Goal: Information Seeking & Learning: Learn about a topic

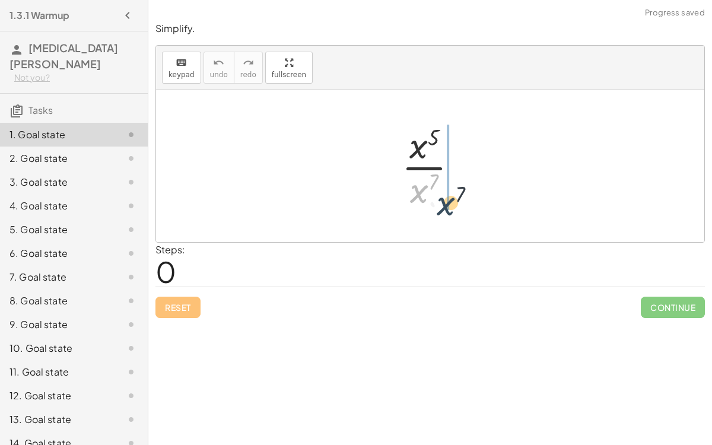
drag, startPoint x: 419, startPoint y: 184, endPoint x: 446, endPoint y: 196, distance: 29.8
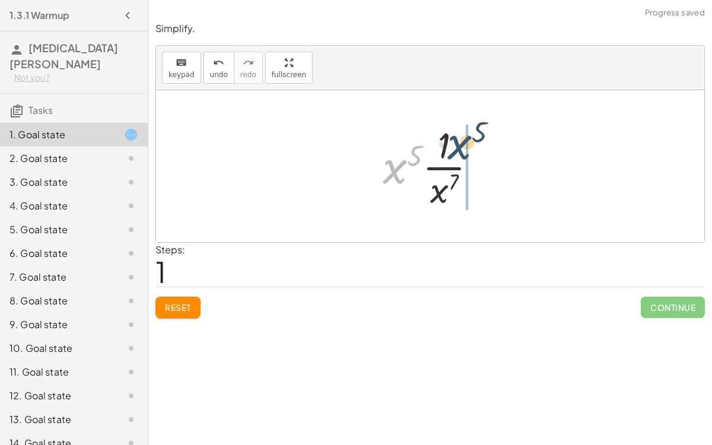
drag, startPoint x: 396, startPoint y: 168, endPoint x: 459, endPoint y: 141, distance: 68.8
click at [459, 141] on div at bounding box center [435, 165] width 116 height 91
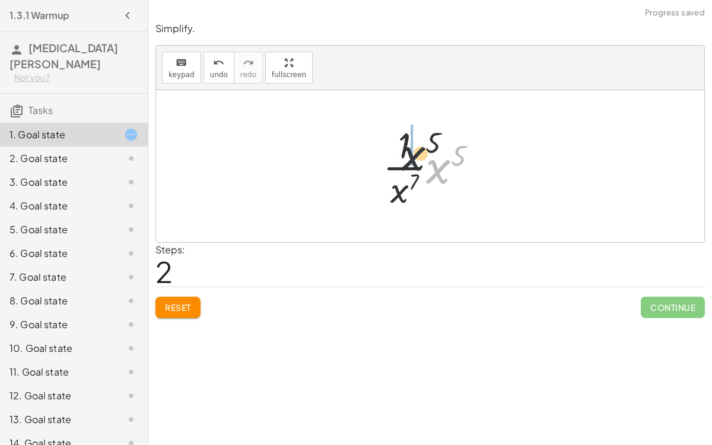
drag, startPoint x: 450, startPoint y: 158, endPoint x: 418, endPoint y: 141, distance: 36.6
click at [418, 141] on div at bounding box center [435, 165] width 116 height 91
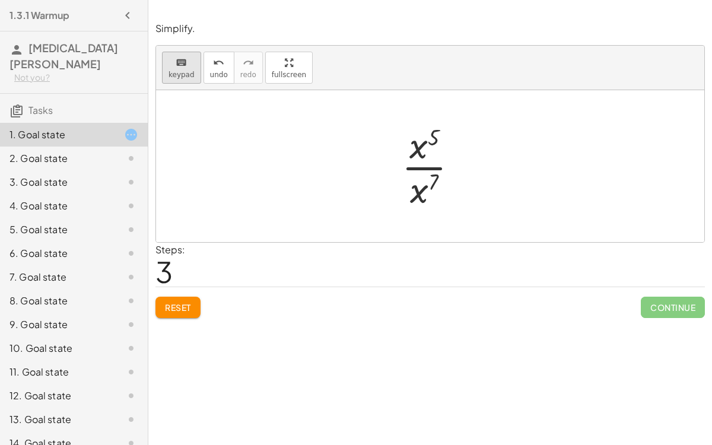
click at [171, 71] on span "keypad" at bounding box center [181, 75] width 26 height 8
click at [424, 190] on div at bounding box center [424, 189] width 28 height 42
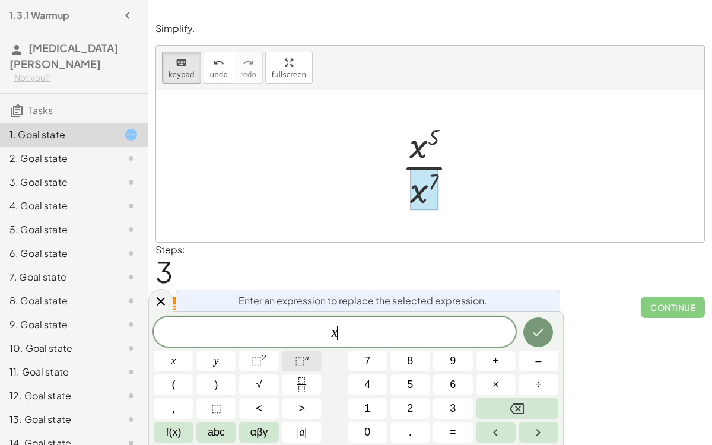
click at [297, 344] on span "⬚" at bounding box center [300, 361] width 10 height 12
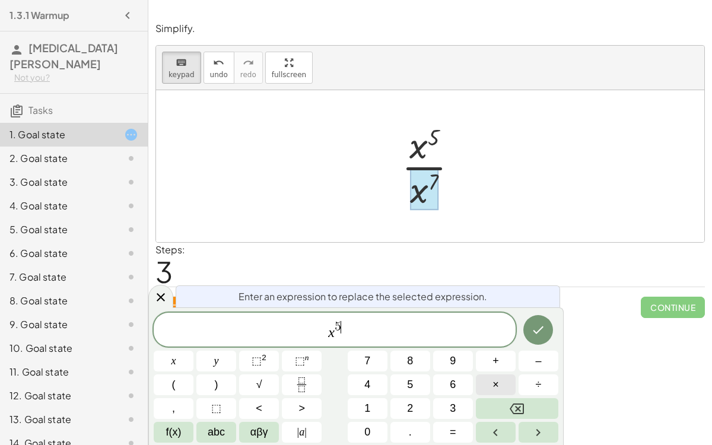
click at [501, 344] on button "×" at bounding box center [496, 384] width 40 height 21
click at [456, 333] on span "x 5 · ​" at bounding box center [335, 330] width 362 height 21
click at [445, 330] on span "x 5 · ​" at bounding box center [335, 330] width 362 height 21
click at [372, 327] on span "x 5 · ​" at bounding box center [335, 330] width 362 height 21
click at [338, 327] on span "5 ·" at bounding box center [337, 327] width 11 height 13
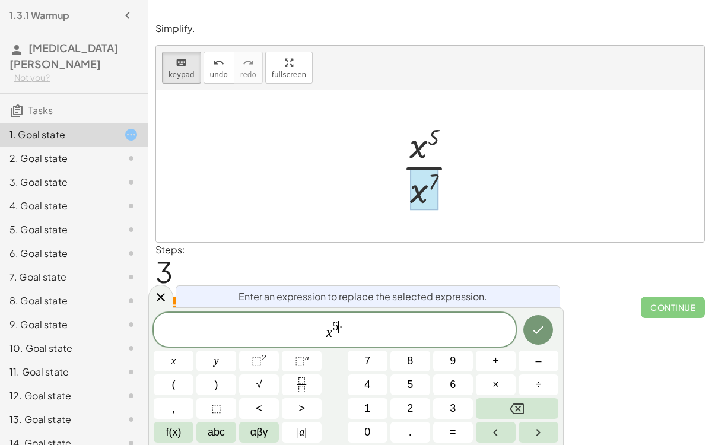
click at [340, 325] on span "·" at bounding box center [341, 327] width 4 height 13
click at [348, 328] on span "x 5 ​ ·" at bounding box center [335, 330] width 362 height 21
click at [345, 326] on span "x 5 · ​" at bounding box center [335, 330] width 362 height 21
click at [343, 321] on span "x 5 · ​" at bounding box center [335, 330] width 362 height 21
click at [344, 323] on span "x 5 · ​" at bounding box center [335, 330] width 362 height 21
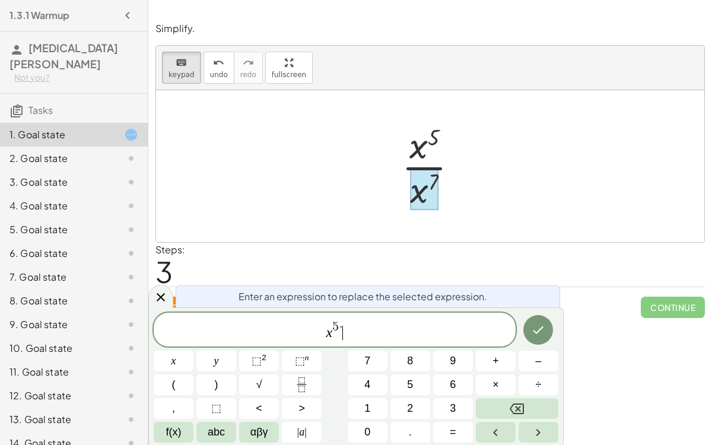
click at [344, 323] on span "x 5 · ​" at bounding box center [335, 330] width 362 height 21
click at [339, 321] on span "x 5 ·" at bounding box center [335, 330] width 362 height 21
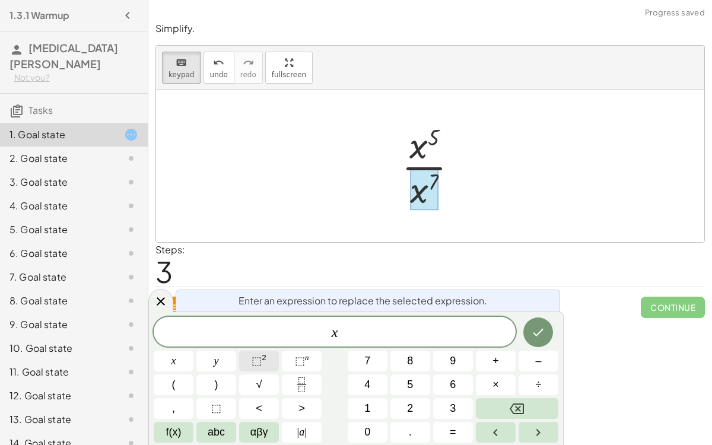
click at [262, 344] on span "⬚" at bounding box center [256, 361] width 10 height 12
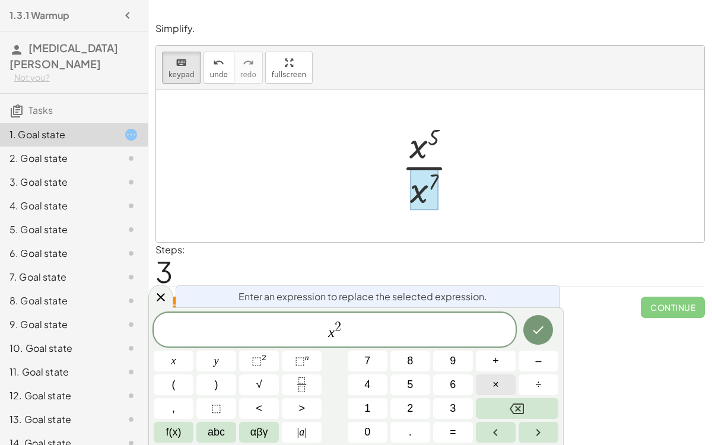
click at [495, 344] on span "×" at bounding box center [495, 385] width 7 height 16
click at [305, 344] on sup "n" at bounding box center [307, 357] width 4 height 9
click at [410, 344] on span "5" at bounding box center [410, 385] width 6 height 16
click at [526, 338] on div at bounding box center [538, 330] width 40 height 35
click at [533, 339] on button "Done" at bounding box center [538, 330] width 30 height 30
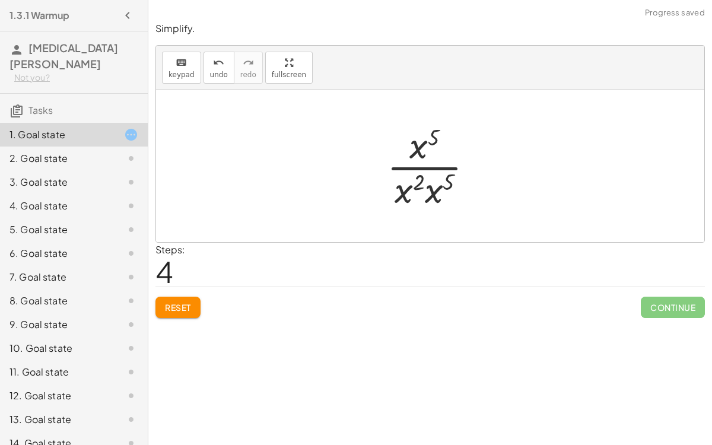
click at [424, 149] on div at bounding box center [435, 165] width 108 height 91
drag, startPoint x: 435, startPoint y: 190, endPoint x: 431, endPoint y: 165, distance: 25.4
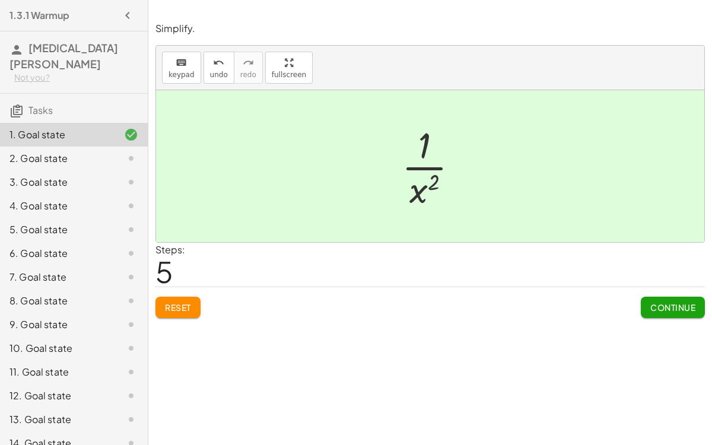
click at [670, 313] on button "Continue" at bounding box center [673, 307] width 64 height 21
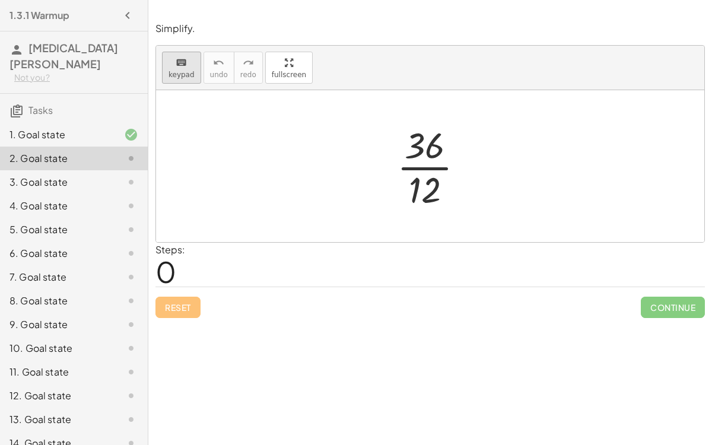
click at [179, 63] on icon "keyboard" at bounding box center [181, 63] width 11 height 14
click at [429, 151] on div at bounding box center [425, 146] width 40 height 42
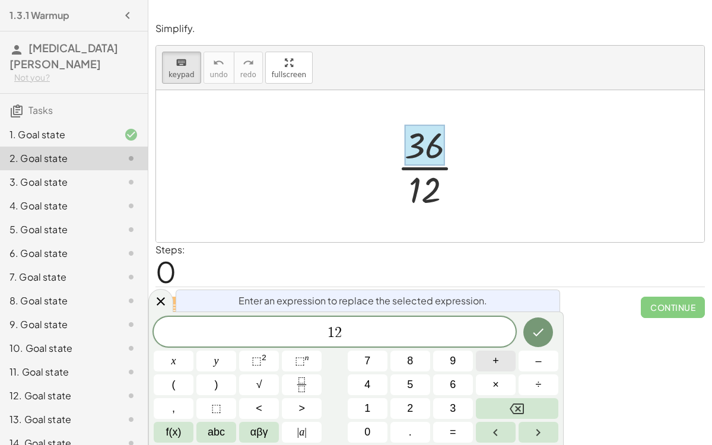
click at [483, 344] on button "+" at bounding box center [496, 361] width 40 height 21
click at [484, 344] on button "+" at bounding box center [496, 361] width 40 height 21
click at [479, 344] on button "×" at bounding box center [496, 384] width 40 height 21
click at [536, 335] on icon "Done" at bounding box center [538, 333] width 11 height 8
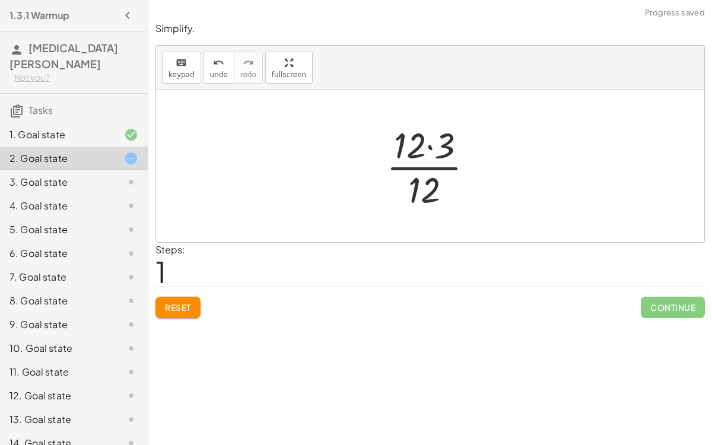
click at [406, 151] on div at bounding box center [434, 165] width 109 height 91
drag, startPoint x: 406, startPoint y: 151, endPoint x: 419, endPoint y: 184, distance: 35.1
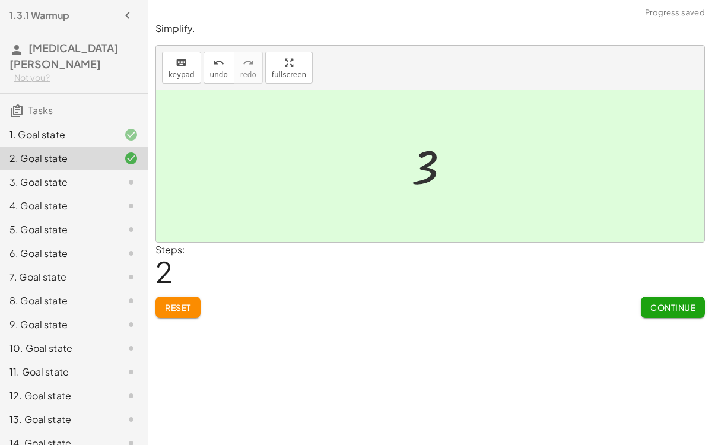
click at [666, 308] on span "Continue" at bounding box center [672, 307] width 45 height 11
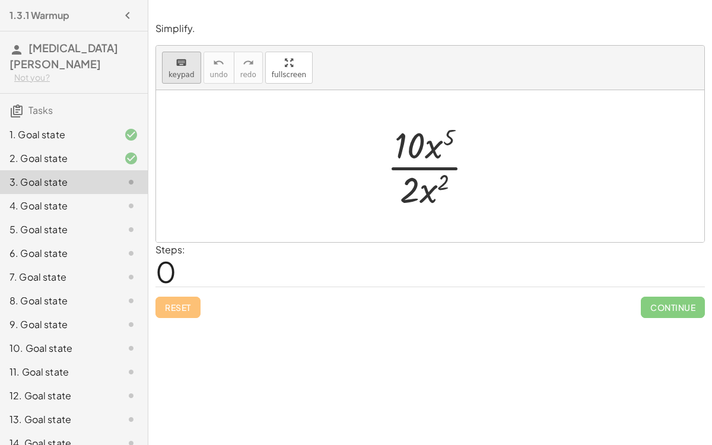
click at [189, 68] on div "keyboard" at bounding box center [181, 62] width 26 height 14
click at [425, 148] on div at bounding box center [409, 146] width 30 height 42
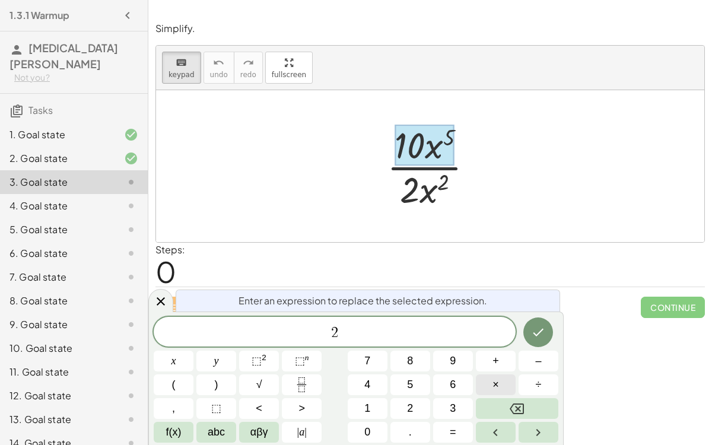
click at [495, 344] on span "×" at bounding box center [495, 385] width 7 height 16
click at [260, 344] on span "⬚" at bounding box center [256, 361] width 10 height 12
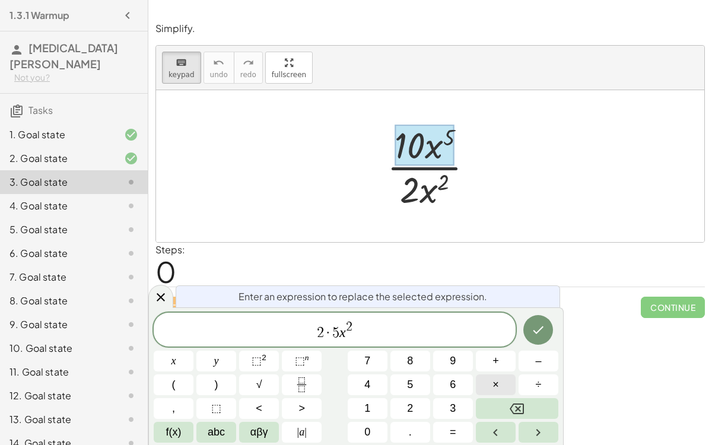
click at [486, 344] on button "×" at bounding box center [496, 384] width 40 height 21
click at [297, 344] on span "⬚" at bounding box center [300, 361] width 10 height 12
click at [536, 330] on icon "Done" at bounding box center [538, 330] width 14 height 14
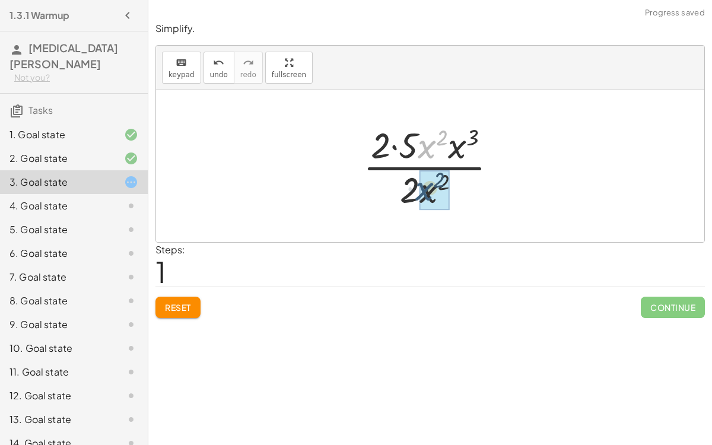
drag, startPoint x: 429, startPoint y: 143, endPoint x: 427, endPoint y: 186, distance: 42.8
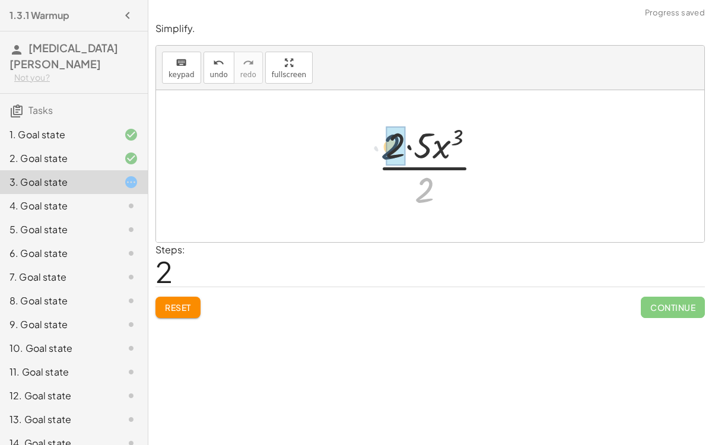
drag, startPoint x: 421, startPoint y: 195, endPoint x: 386, endPoint y: 150, distance: 57.0
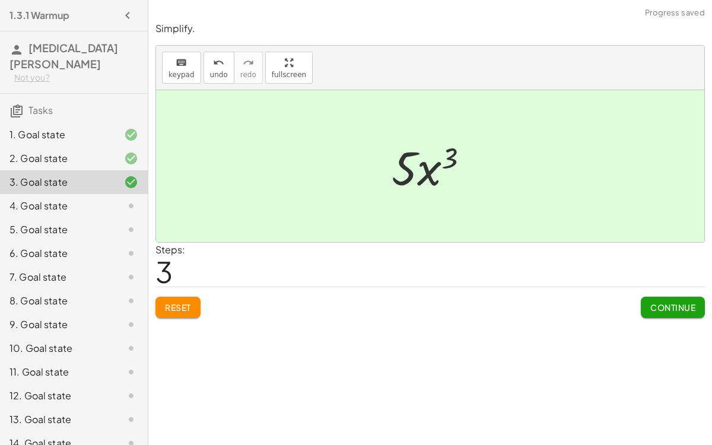
click at [663, 311] on button "Continue" at bounding box center [673, 307] width 64 height 21
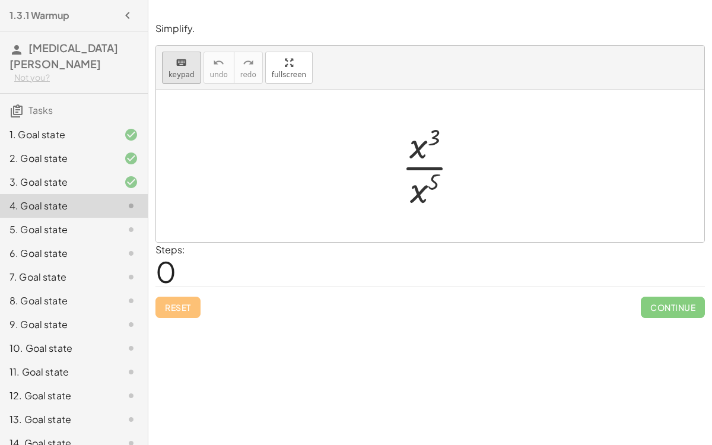
click at [182, 75] on span "keypad" at bounding box center [181, 75] width 26 height 8
click at [426, 198] on div at bounding box center [425, 189] width 30 height 42
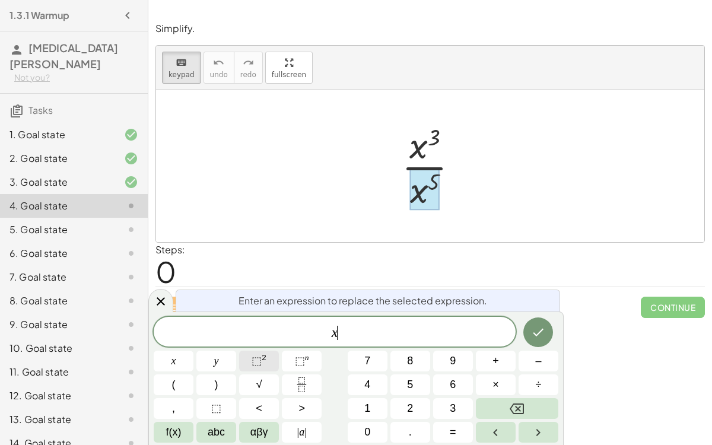
click at [261, 344] on span "⬚" at bounding box center [256, 361] width 10 height 12
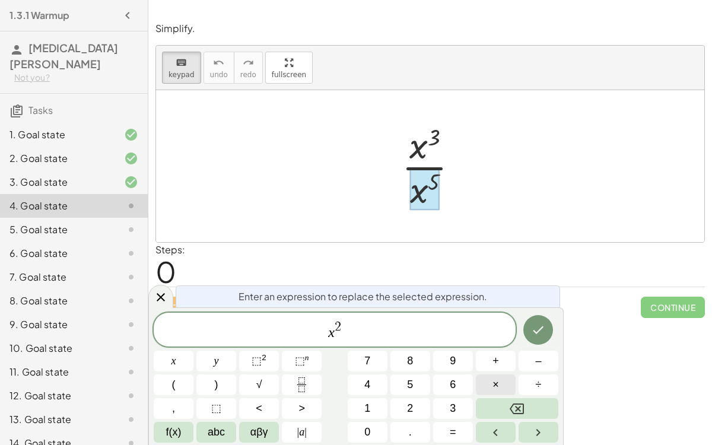
click at [502, 344] on button "×" at bounding box center [496, 384] width 40 height 21
click at [297, 344] on span "⬚ n" at bounding box center [302, 361] width 14 height 16
click at [537, 338] on button "Done" at bounding box center [538, 330] width 30 height 30
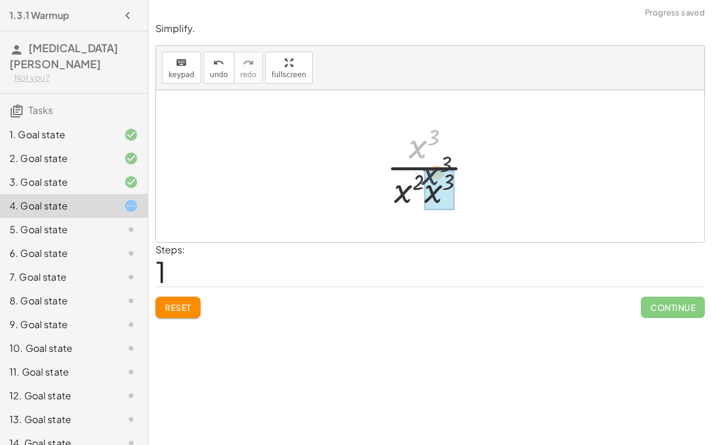
drag, startPoint x: 419, startPoint y: 152, endPoint x: 434, endPoint y: 187, distance: 38.2
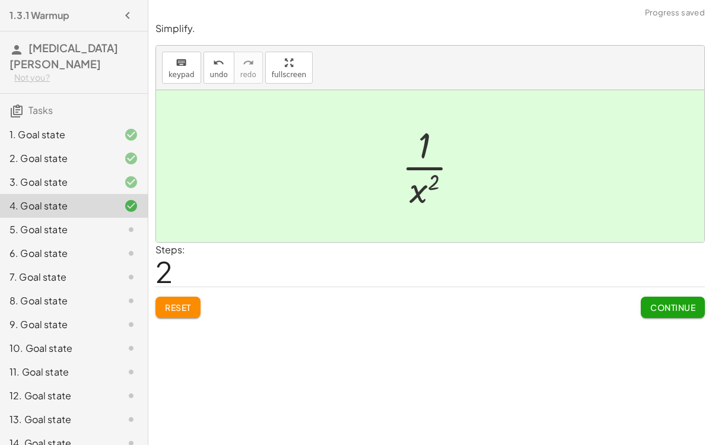
click at [673, 306] on span "Continue" at bounding box center [672, 307] width 45 height 11
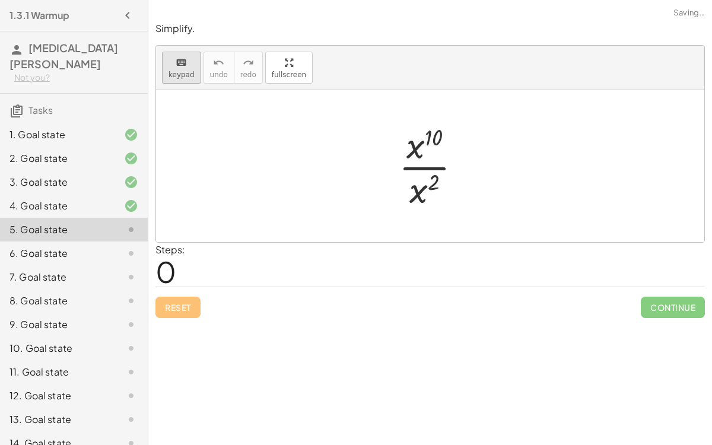
click at [177, 66] on icon "keyboard" at bounding box center [181, 63] width 11 height 14
click at [433, 150] on div at bounding box center [424, 146] width 36 height 42
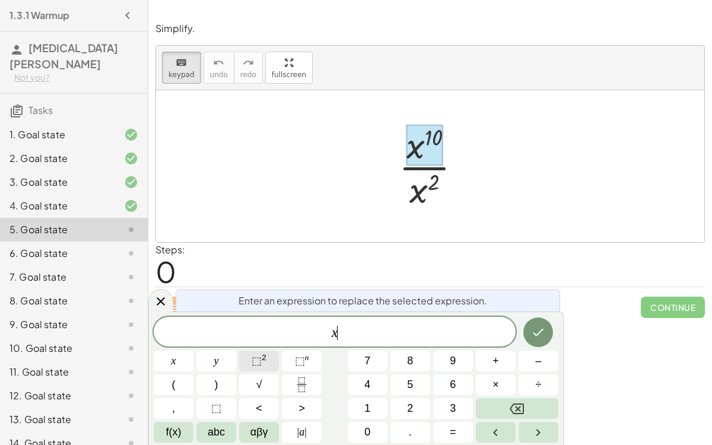
click at [254, 344] on span "⬚" at bounding box center [256, 361] width 10 height 12
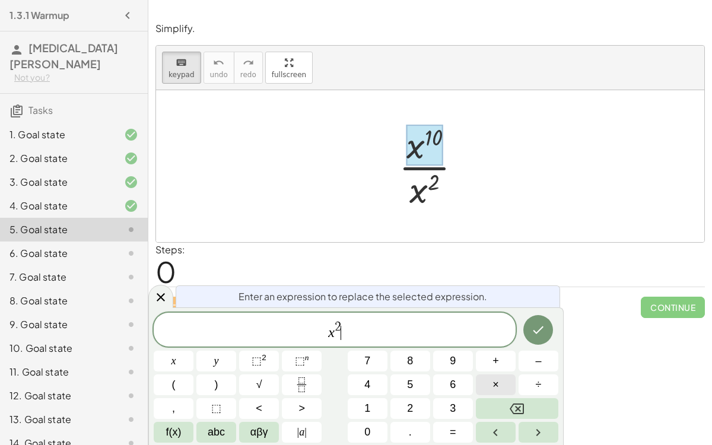
click at [502, 344] on button "×" at bounding box center [496, 384] width 40 height 21
click at [298, 344] on span "⬚" at bounding box center [300, 361] width 10 height 12
click at [545, 330] on icon "Done" at bounding box center [538, 330] width 14 height 14
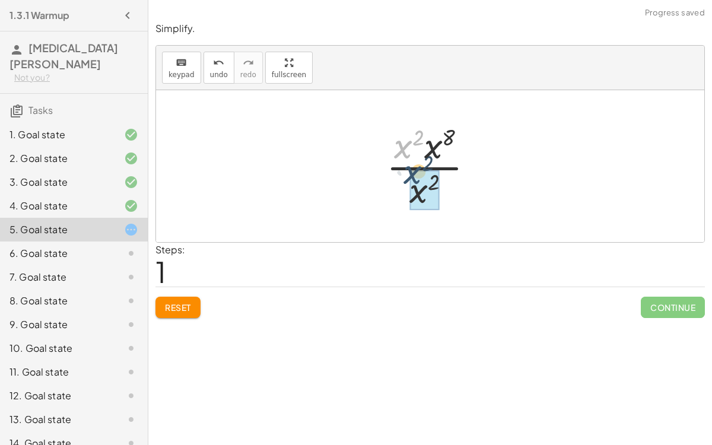
drag, startPoint x: 404, startPoint y: 158, endPoint x: 417, endPoint y: 188, distance: 32.9
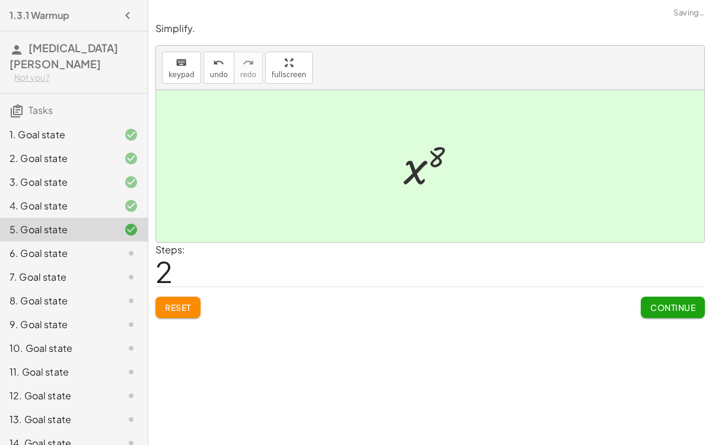
click at [647, 308] on button "Continue" at bounding box center [673, 307] width 64 height 21
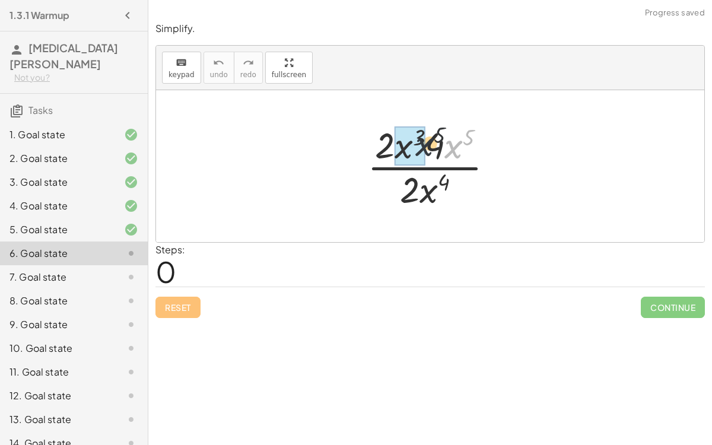
drag, startPoint x: 447, startPoint y: 153, endPoint x: 400, endPoint y: 149, distance: 47.0
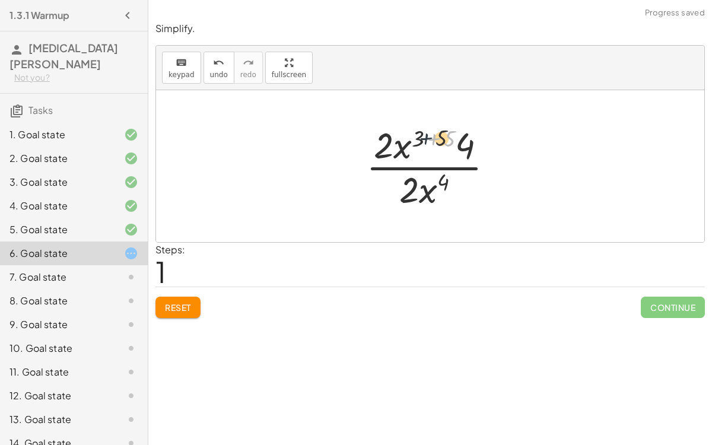
drag, startPoint x: 442, startPoint y: 140, endPoint x: 423, endPoint y: 140, distance: 19.0
click at [423, 140] on div at bounding box center [434, 165] width 149 height 91
click at [425, 133] on div at bounding box center [434, 165] width 149 height 91
drag, startPoint x: 451, startPoint y: 157, endPoint x: 400, endPoint y: 156, distance: 51.0
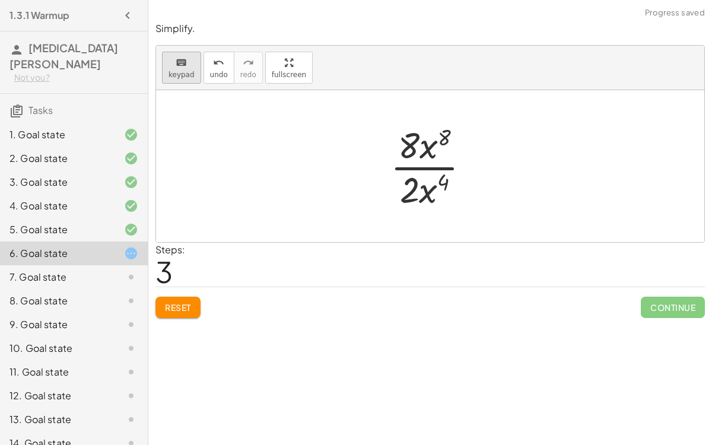
click at [184, 71] on span "keypad" at bounding box center [181, 75] width 26 height 8
click at [430, 144] on div at bounding box center [424, 146] width 53 height 42
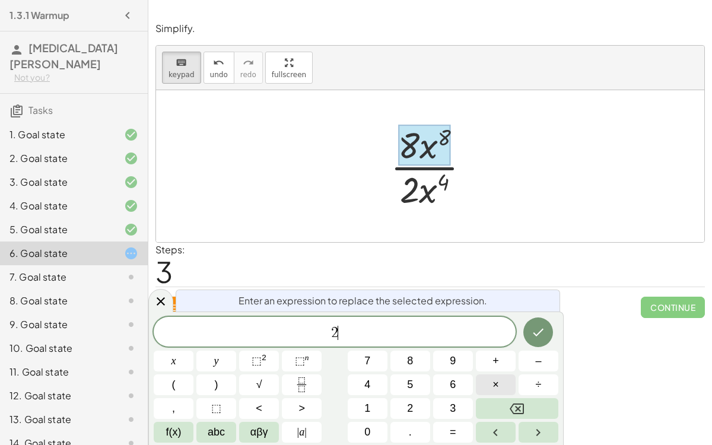
click at [502, 344] on button "×" at bounding box center [496, 384] width 40 height 21
click at [358, 344] on button "4" at bounding box center [368, 384] width 40 height 21
click at [290, 344] on button "⬚ n" at bounding box center [302, 361] width 40 height 21
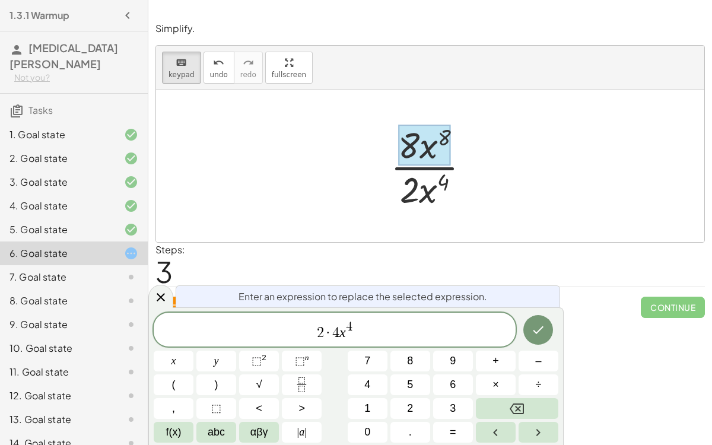
click at [408, 340] on span "2 · 4 x 4 ​" at bounding box center [335, 330] width 362 height 21
click at [501, 344] on button "×" at bounding box center [496, 384] width 40 height 21
click at [295, 344] on span "⬚" at bounding box center [300, 361] width 10 height 12
click at [540, 337] on button "Done" at bounding box center [538, 330] width 30 height 30
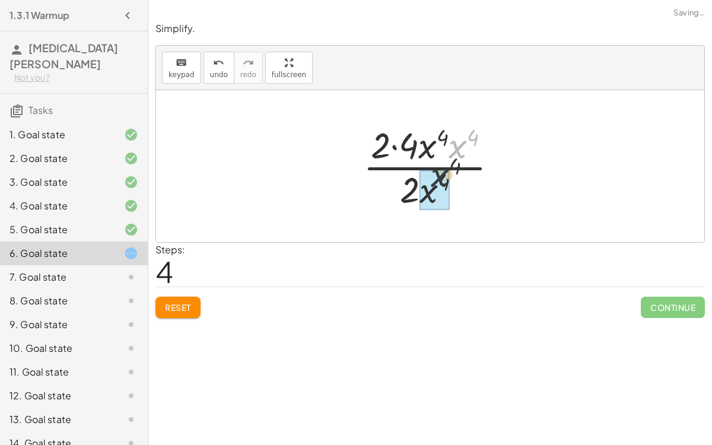
drag, startPoint x: 462, startPoint y: 145, endPoint x: 431, endPoint y: 189, distance: 53.2
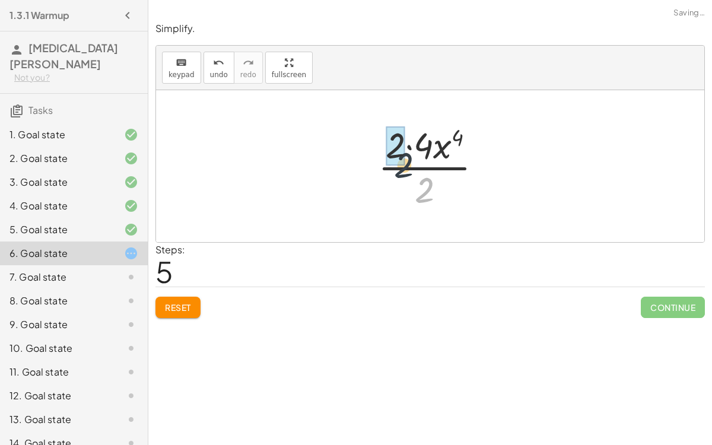
drag, startPoint x: 423, startPoint y: 189, endPoint x: 391, endPoint y: 149, distance: 51.1
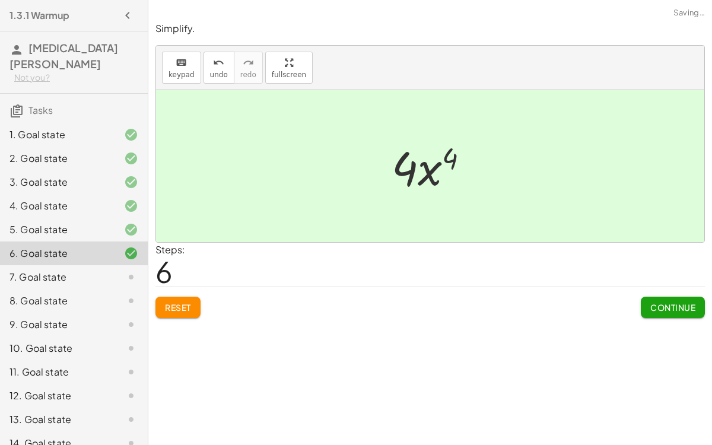
click at [647, 308] on button "Continue" at bounding box center [673, 307] width 64 height 21
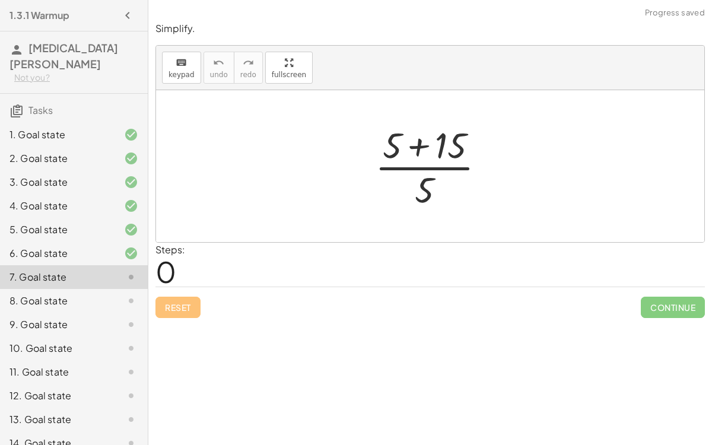
click at [407, 154] on div at bounding box center [435, 165] width 132 height 91
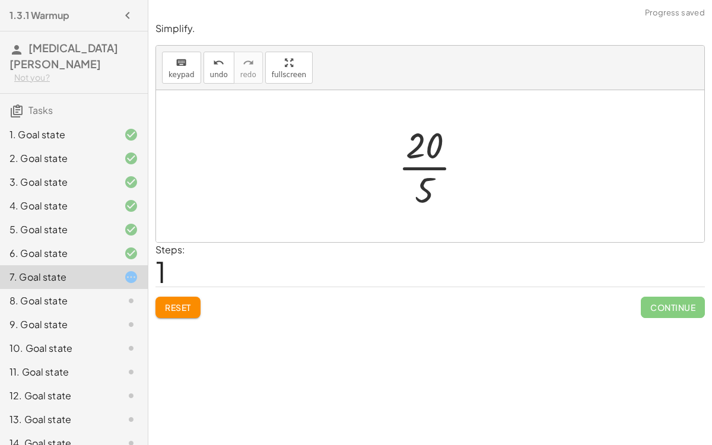
click at [426, 167] on div at bounding box center [434, 165] width 85 height 91
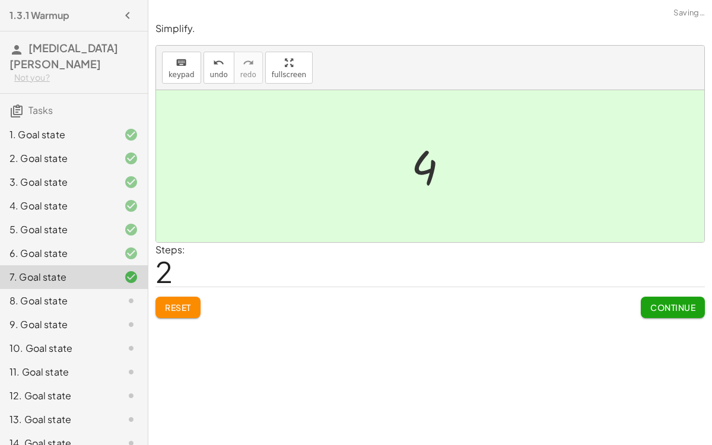
click at [664, 305] on span "Continue" at bounding box center [672, 307] width 45 height 11
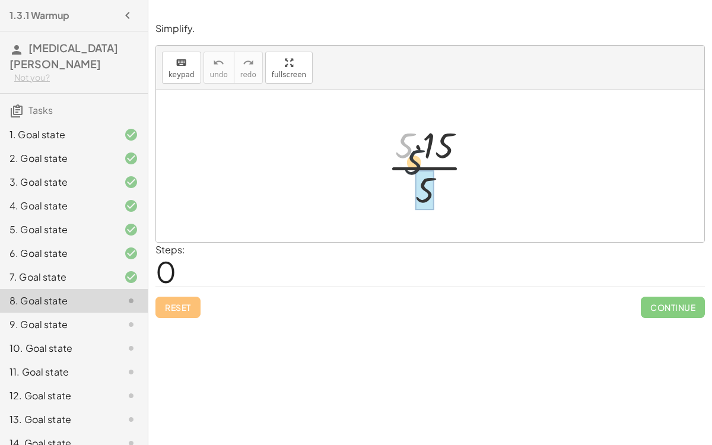
drag, startPoint x: 400, startPoint y: 153, endPoint x: 421, endPoint y: 186, distance: 38.9
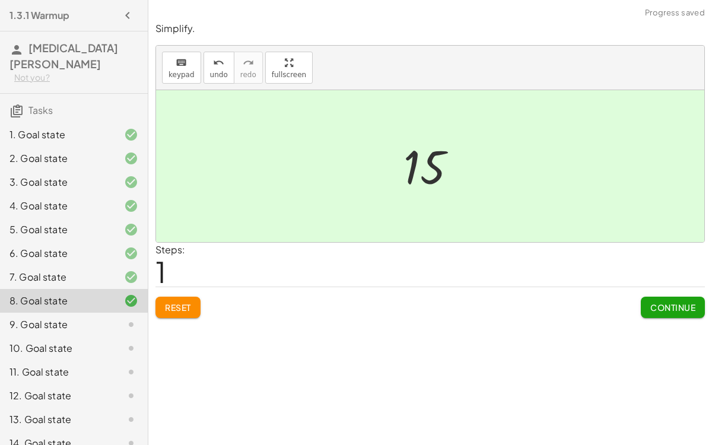
click at [681, 307] on span "Continue" at bounding box center [672, 307] width 45 height 11
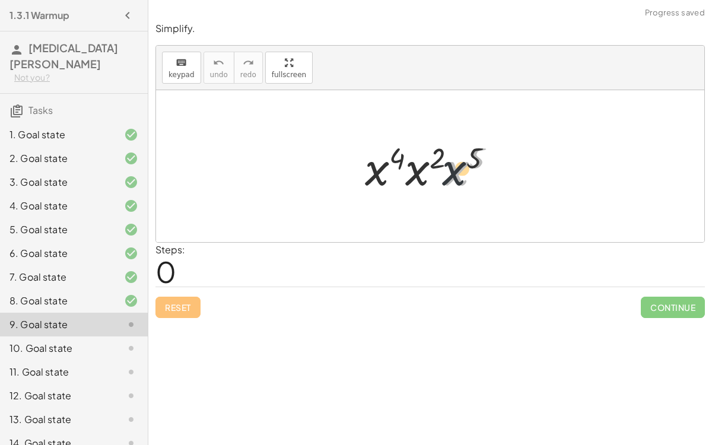
drag, startPoint x: 457, startPoint y: 171, endPoint x: 445, endPoint y: 173, distance: 11.3
click at [445, 173] on div at bounding box center [435, 166] width 152 height 61
click at [431, 158] on div at bounding box center [435, 166] width 152 height 61
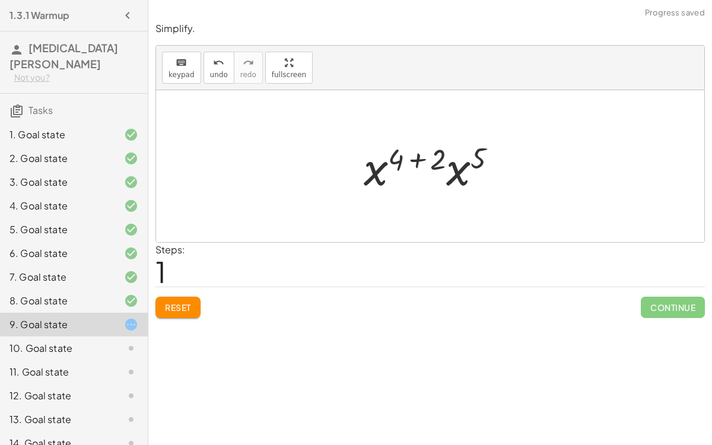
click at [427, 157] on div at bounding box center [435, 166] width 155 height 61
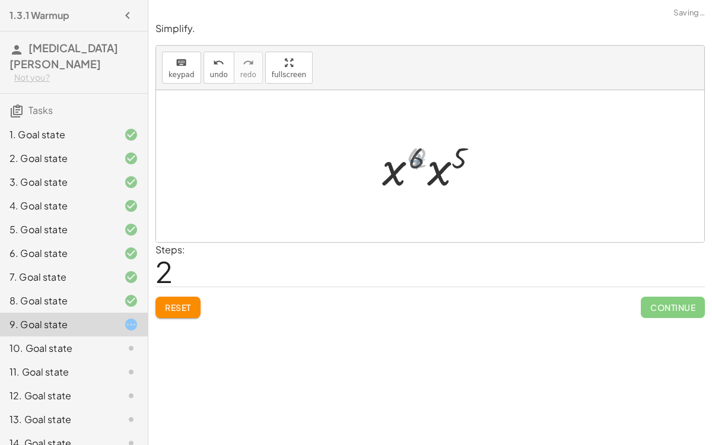
click at [427, 157] on div at bounding box center [434, 166] width 113 height 61
click at [427, 157] on div at bounding box center [434, 166] width 114 height 59
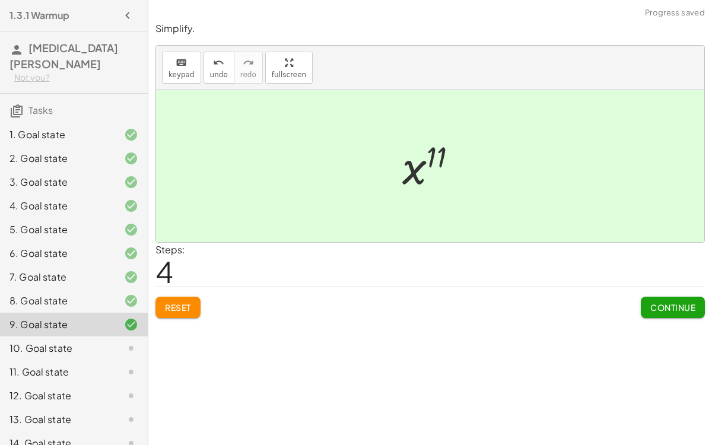
click at [669, 310] on span "Continue" at bounding box center [672, 307] width 45 height 11
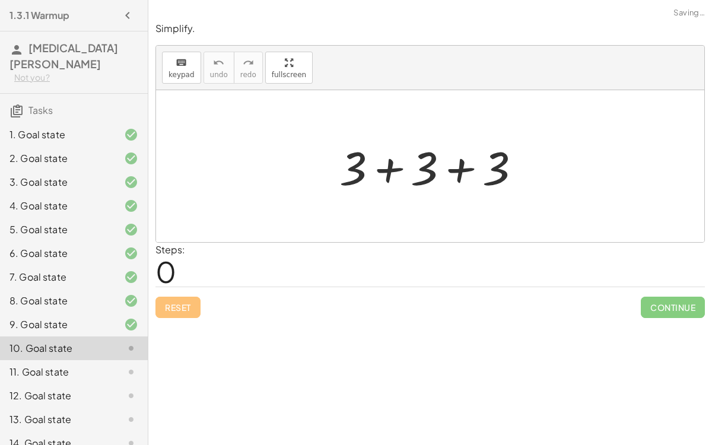
click at [431, 169] on div at bounding box center [434, 166] width 202 height 61
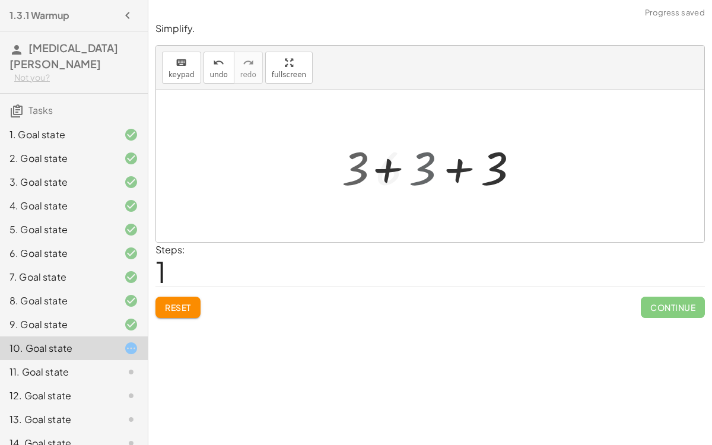
click at [431, 169] on div at bounding box center [435, 166] width 130 height 61
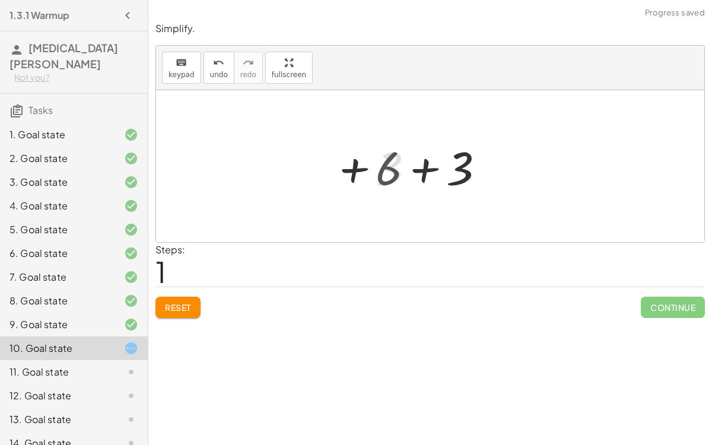
click at [431, 169] on div at bounding box center [435, 166] width 130 height 61
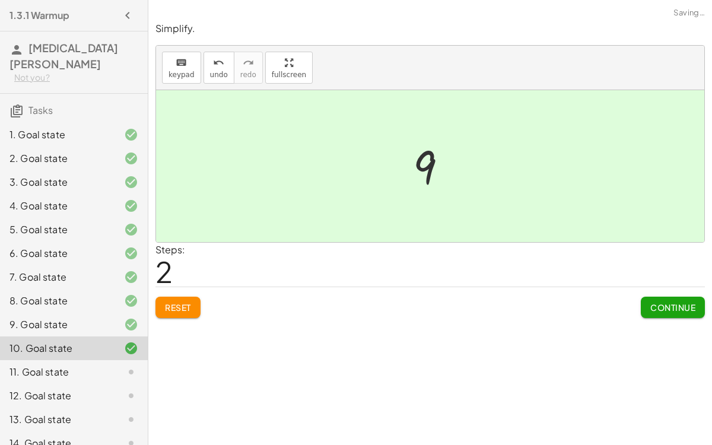
click at [688, 314] on button "Continue" at bounding box center [673, 307] width 64 height 21
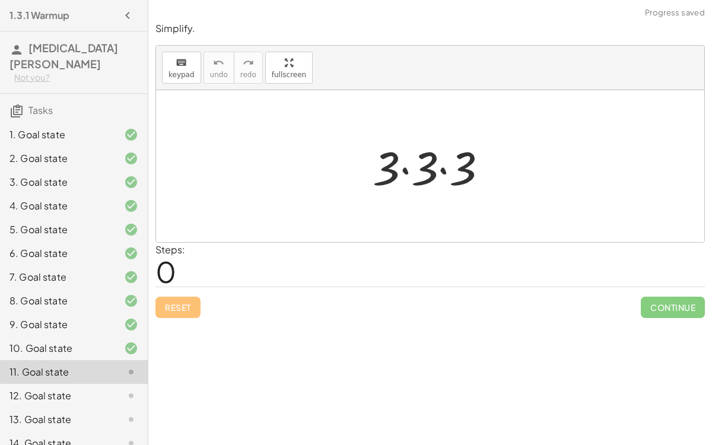
click at [431, 178] on div at bounding box center [435, 166] width 136 height 61
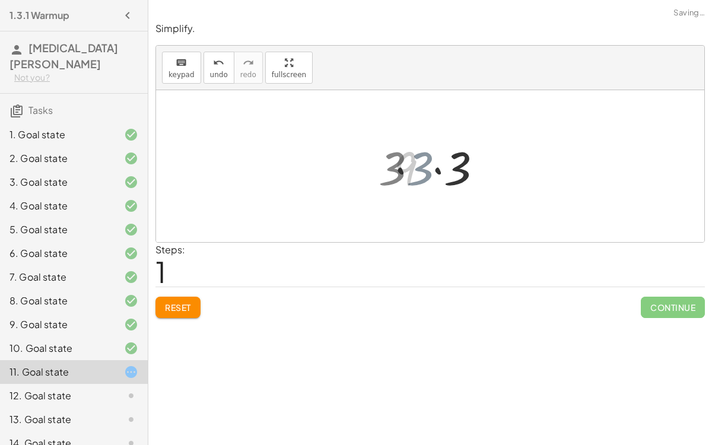
click at [431, 178] on div at bounding box center [435, 166] width 94 height 61
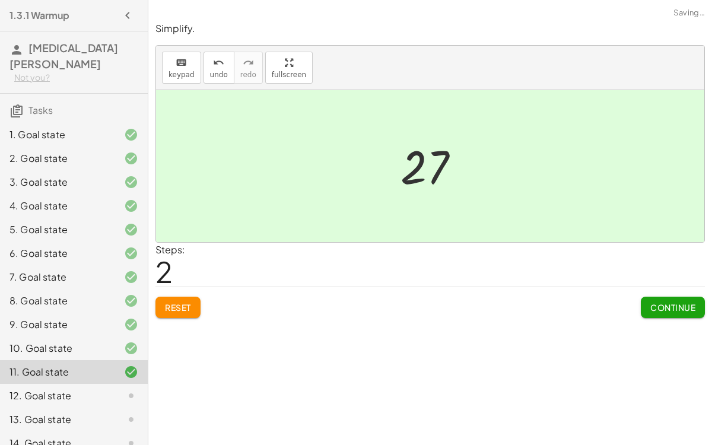
click at [664, 310] on span "Continue" at bounding box center [672, 307] width 45 height 11
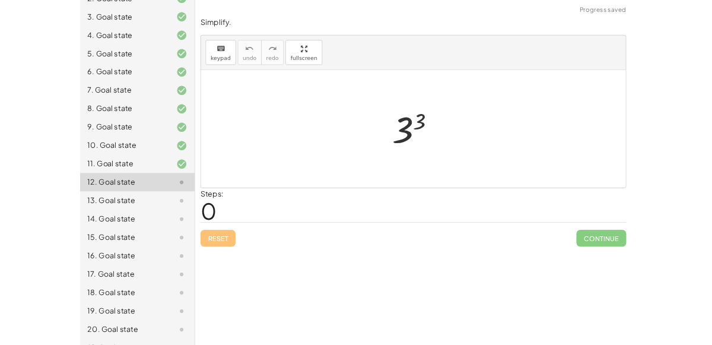
scroll to position [165, 0]
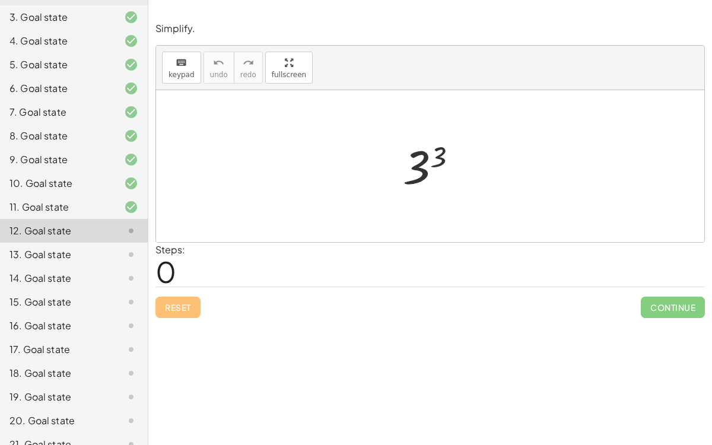
click at [429, 162] on div at bounding box center [435, 166] width 76 height 59
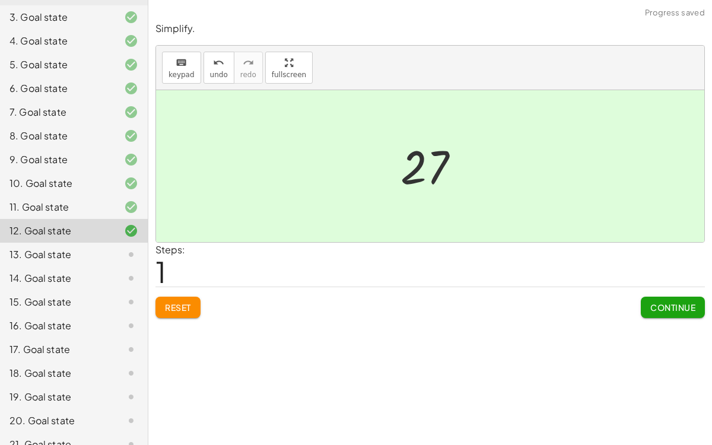
click at [662, 304] on span "Continue" at bounding box center [672, 307] width 45 height 11
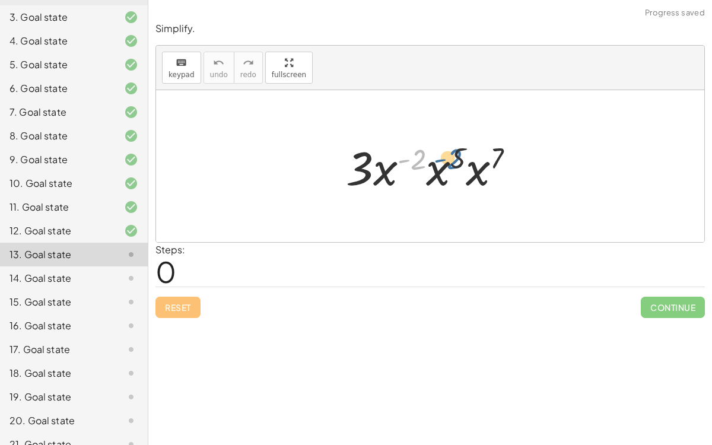
drag, startPoint x: 412, startPoint y: 165, endPoint x: 456, endPoint y: 165, distance: 43.9
click at [456, 165] on div at bounding box center [435, 166] width 190 height 61
drag, startPoint x: 413, startPoint y: 160, endPoint x: 476, endPoint y: 161, distance: 63.5
click at [476, 161] on div at bounding box center [435, 166] width 190 height 61
click at [455, 155] on div at bounding box center [435, 166] width 190 height 61
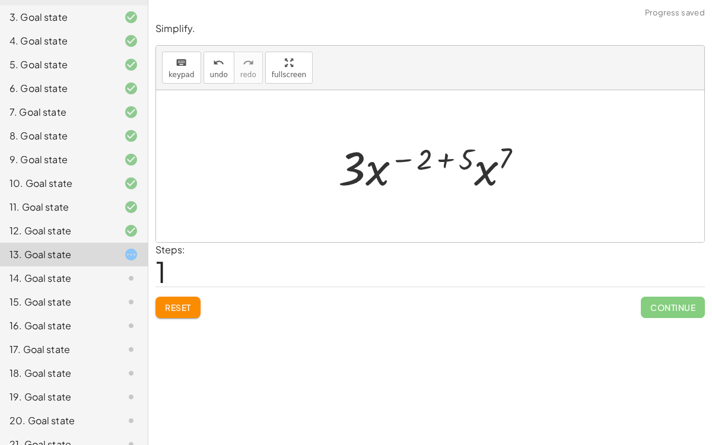
click at [429, 172] on div at bounding box center [435, 166] width 206 height 61
click at [434, 158] on div at bounding box center [435, 166] width 206 height 61
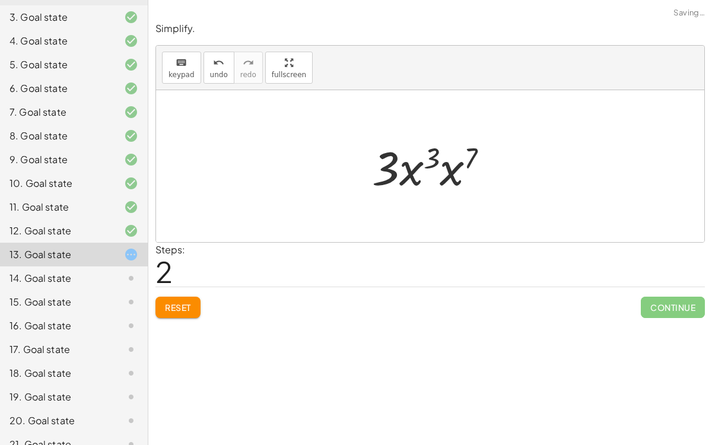
click at [441, 170] on div at bounding box center [435, 166] width 138 height 61
click at [442, 164] on div at bounding box center [435, 166] width 140 height 61
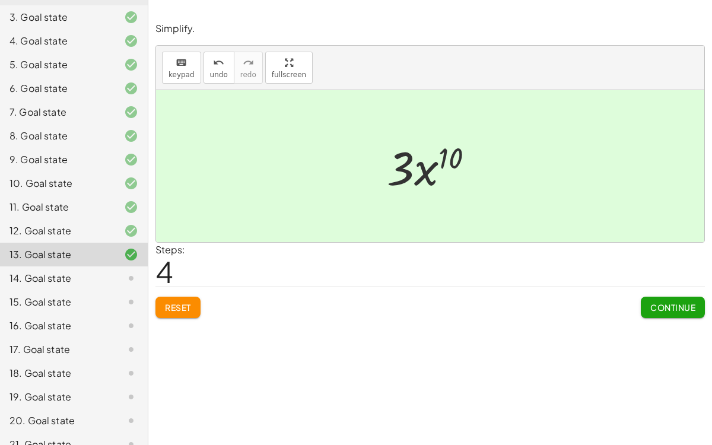
click at [678, 305] on span "Continue" at bounding box center [672, 307] width 45 height 11
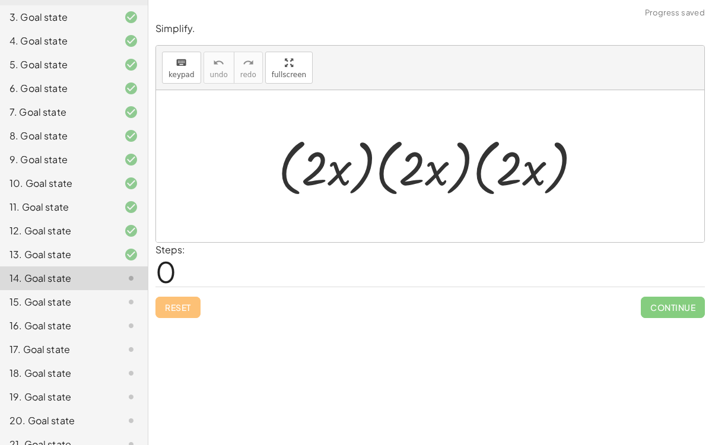
click at [320, 142] on div at bounding box center [434, 166] width 325 height 68
click at [343, 179] on div at bounding box center [434, 166] width 325 height 68
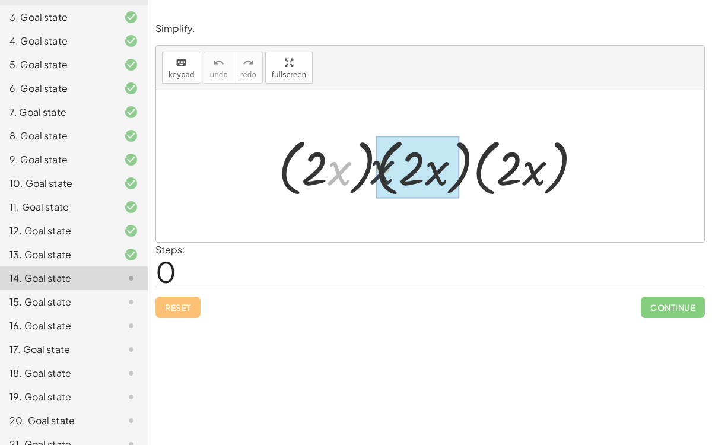
drag, startPoint x: 345, startPoint y: 179, endPoint x: 393, endPoint y: 178, distance: 48.7
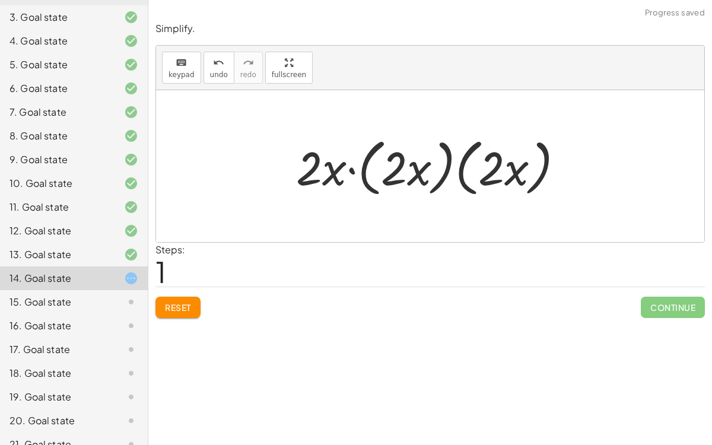
click at [387, 179] on div at bounding box center [434, 166] width 289 height 68
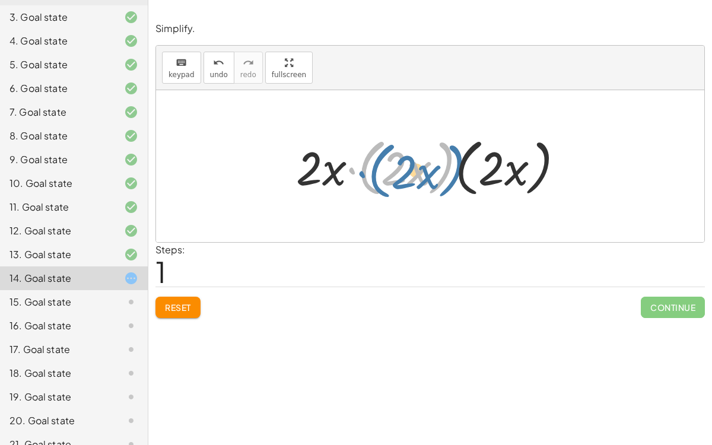
drag, startPoint x: 357, startPoint y: 174, endPoint x: 327, endPoint y: 174, distance: 29.7
click at [327, 174] on div at bounding box center [434, 166] width 289 height 68
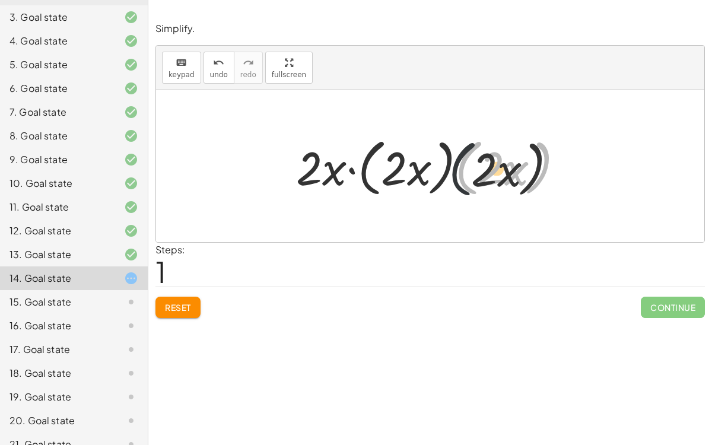
drag, startPoint x: 474, startPoint y: 176, endPoint x: 380, endPoint y: 180, distance: 93.8
click at [380, 180] on div at bounding box center [434, 166] width 289 height 68
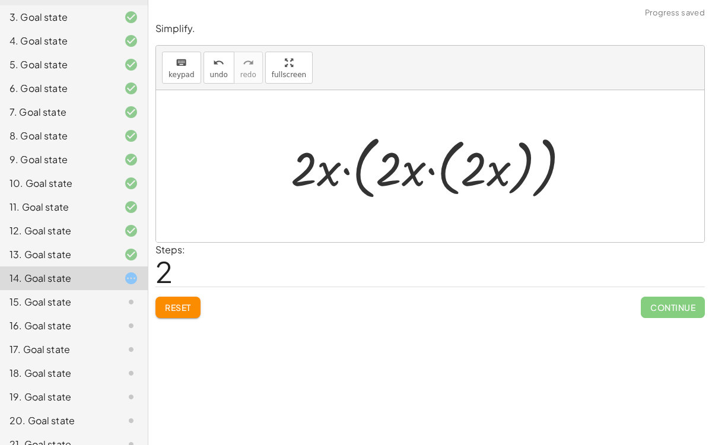
click at [438, 171] on div at bounding box center [435, 166] width 300 height 75
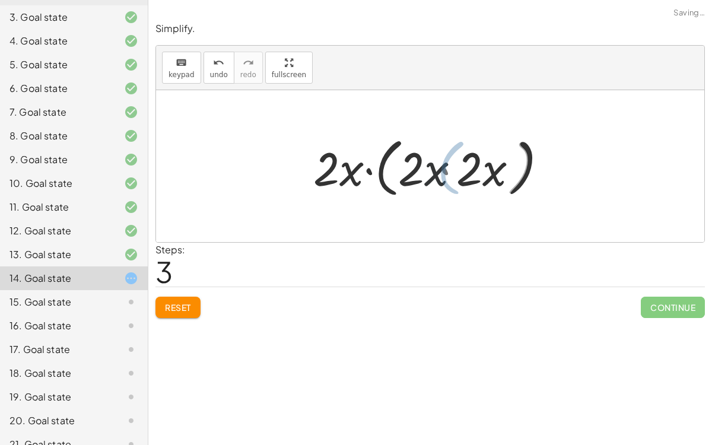
click at [441, 173] on div at bounding box center [435, 166] width 242 height 68
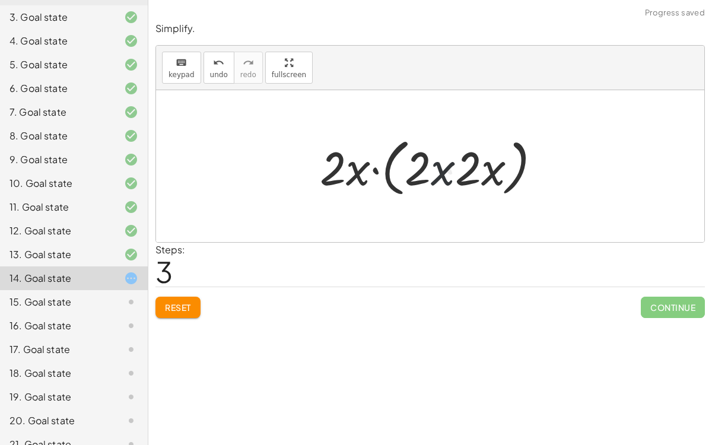
click at [441, 173] on div at bounding box center [435, 166] width 242 height 68
drag, startPoint x: 503, startPoint y: 181, endPoint x: 517, endPoint y: 196, distance: 20.6
click at [517, 196] on div at bounding box center [435, 166] width 242 height 68
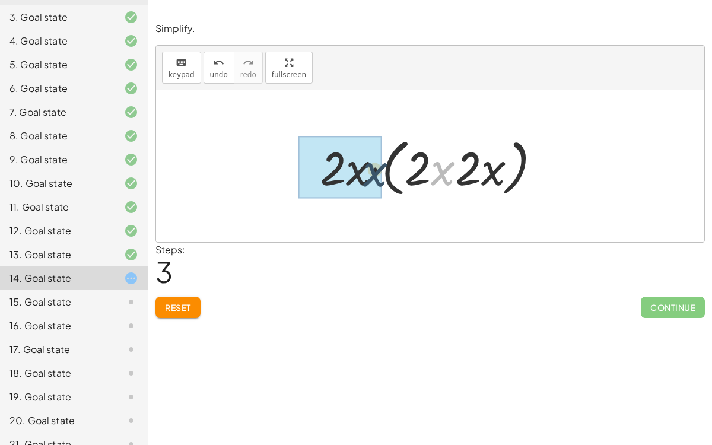
drag, startPoint x: 437, startPoint y: 171, endPoint x: 364, endPoint y: 170, distance: 72.4
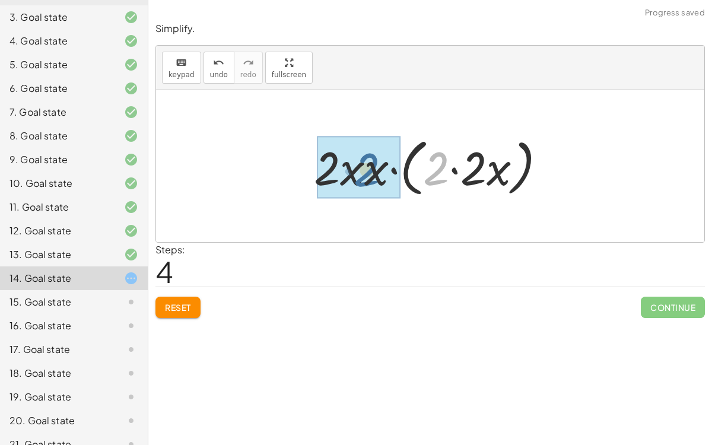
drag, startPoint x: 430, startPoint y: 172, endPoint x: 360, endPoint y: 173, distance: 70.0
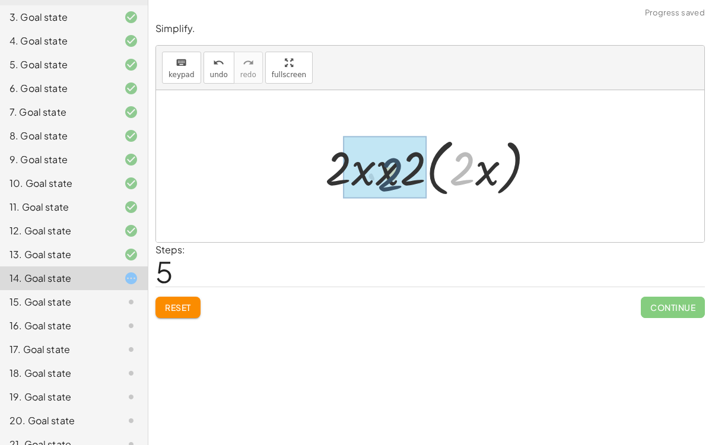
drag, startPoint x: 467, startPoint y: 180, endPoint x: 388, endPoint y: 185, distance: 79.1
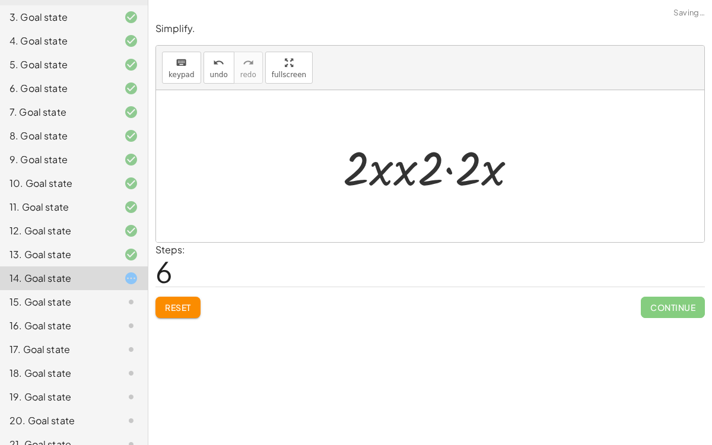
click at [494, 179] on div at bounding box center [434, 166] width 195 height 61
click at [463, 176] on div at bounding box center [434, 166] width 195 height 61
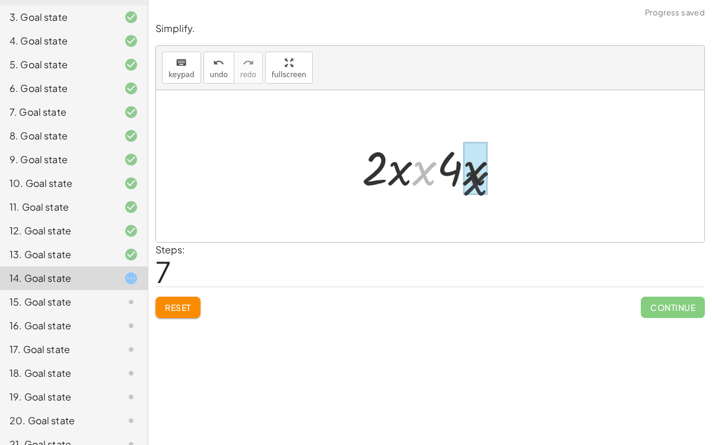
drag, startPoint x: 416, startPoint y: 173, endPoint x: 480, endPoint y: 178, distance: 64.2
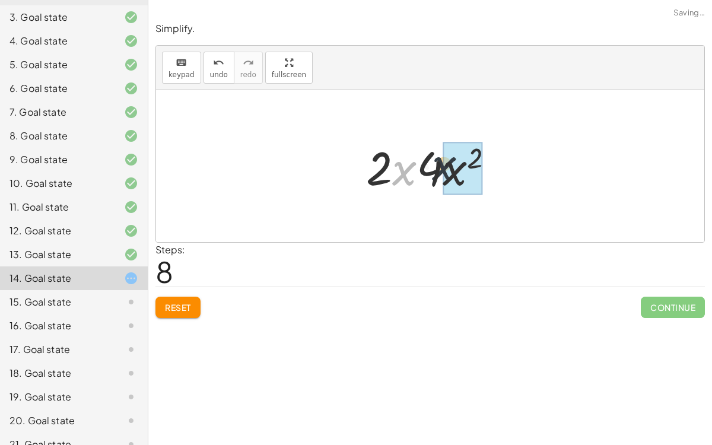
drag, startPoint x: 404, startPoint y: 175, endPoint x: 454, endPoint y: 170, distance: 50.6
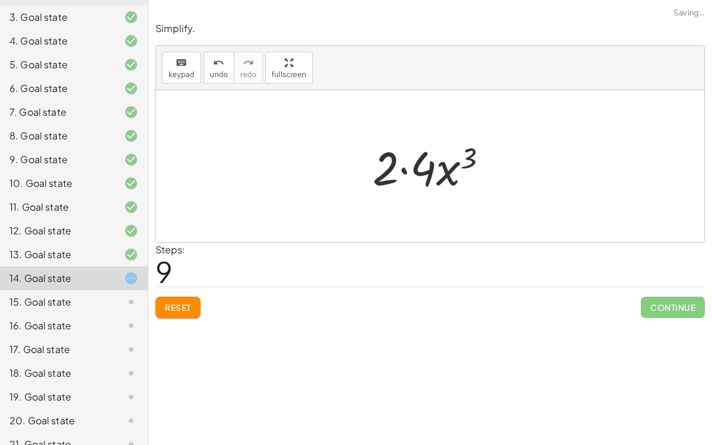
click at [389, 180] on div at bounding box center [435, 166] width 137 height 61
drag, startPoint x: 413, startPoint y: 174, endPoint x: 406, endPoint y: 173, distance: 7.3
click at [406, 173] on div at bounding box center [435, 166] width 137 height 61
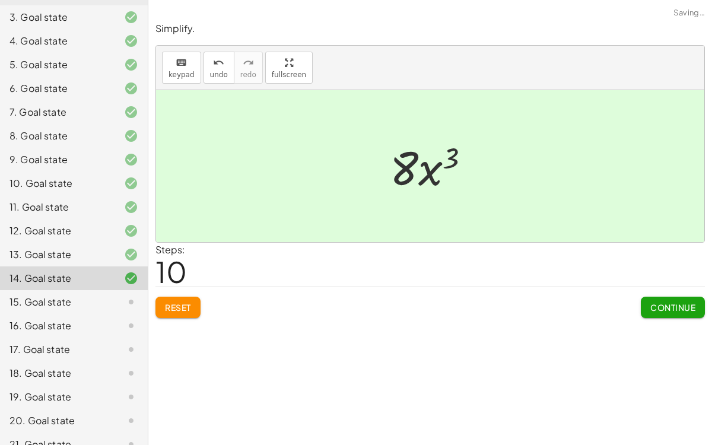
click at [654, 308] on span "Continue" at bounding box center [672, 307] width 45 height 11
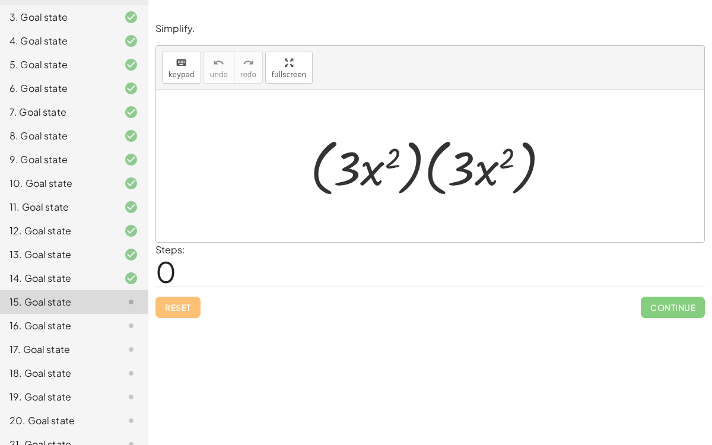
click at [475, 184] on div at bounding box center [434, 166] width 261 height 68
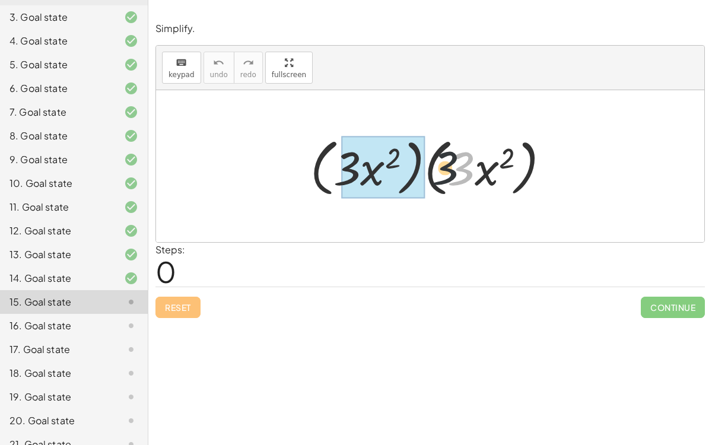
drag, startPoint x: 460, startPoint y: 183, endPoint x: 323, endPoint y: 179, distance: 137.1
click at [323, 179] on div at bounding box center [434, 166] width 261 height 68
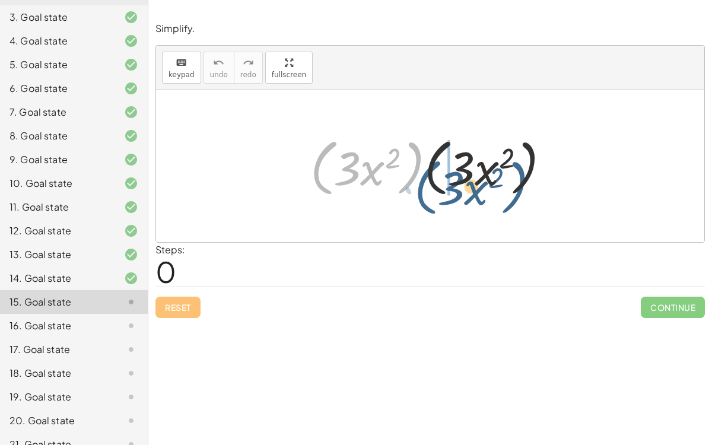
drag, startPoint x: 331, startPoint y: 178, endPoint x: 442, endPoint y: 186, distance: 111.8
click at [442, 186] on div at bounding box center [434, 166] width 261 height 68
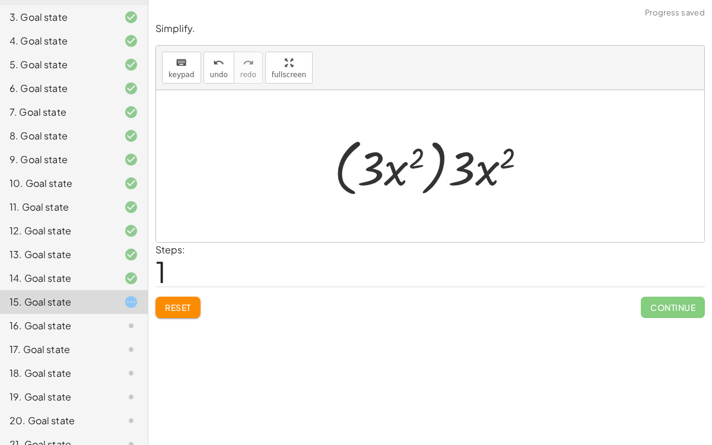
click at [436, 182] on div at bounding box center [435, 166] width 214 height 68
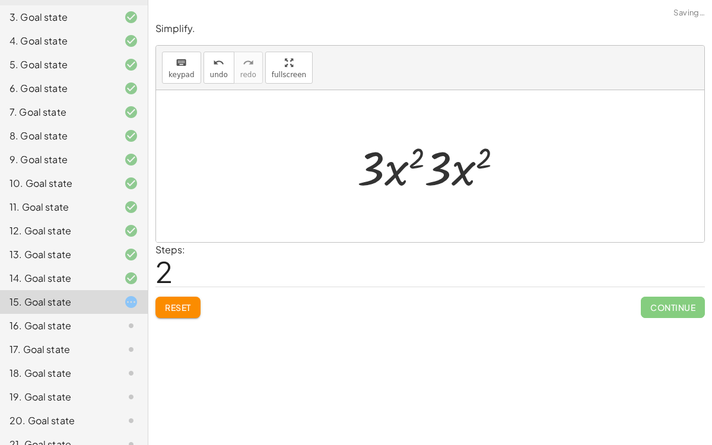
click at [431, 186] on div at bounding box center [434, 166] width 167 height 61
click at [435, 178] on div at bounding box center [434, 166] width 167 height 61
click at [401, 171] on div at bounding box center [434, 166] width 167 height 61
drag, startPoint x: 401, startPoint y: 171, endPoint x: 463, endPoint y: 175, distance: 61.8
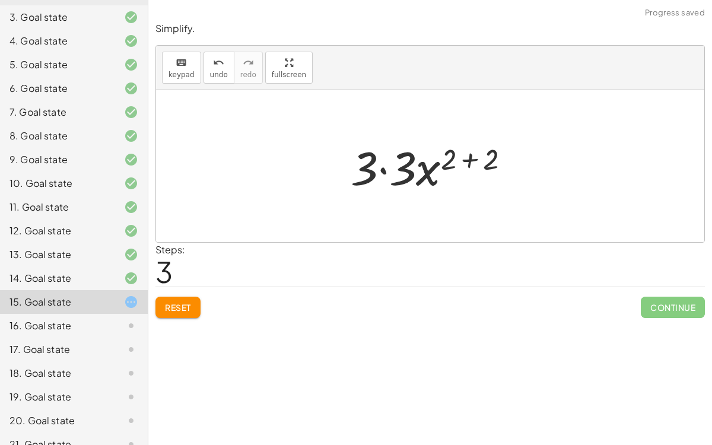
click at [449, 173] on div at bounding box center [435, 166] width 180 height 61
click at [426, 169] on div at bounding box center [435, 166] width 180 height 61
click at [397, 174] on div at bounding box center [435, 166] width 180 height 61
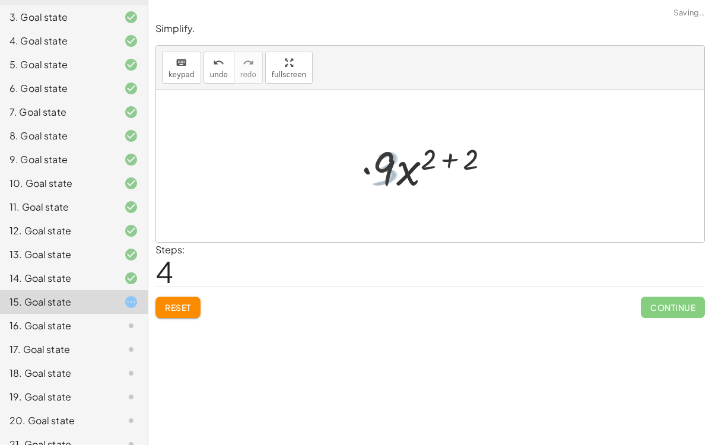
click at [397, 174] on div at bounding box center [435, 166] width 138 height 61
click at [429, 157] on div at bounding box center [435, 166] width 138 height 61
click at [459, 171] on div at bounding box center [435, 166] width 138 height 61
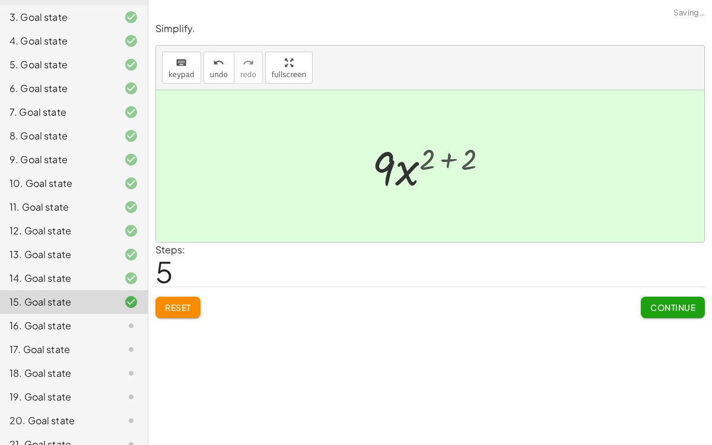
click at [459, 171] on div at bounding box center [435, 166] width 96 height 61
click at [656, 302] on span "Continue" at bounding box center [672, 307] width 45 height 11
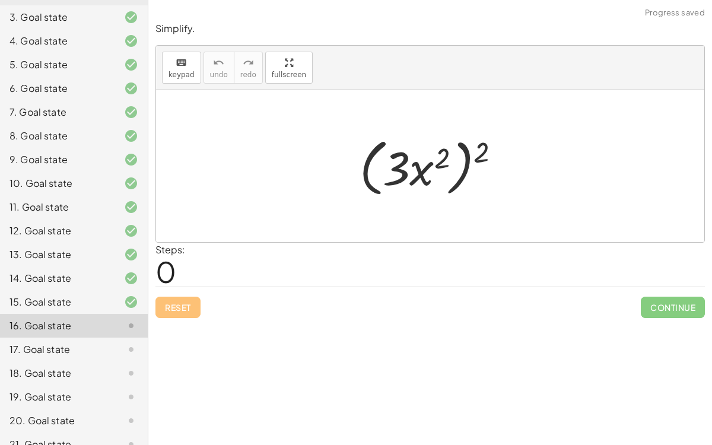
click at [477, 158] on div at bounding box center [435, 166] width 163 height 68
click at [440, 164] on div at bounding box center [435, 166] width 163 height 68
drag, startPoint x: 440, startPoint y: 164, endPoint x: 469, endPoint y: 155, distance: 30.4
click at [469, 155] on div at bounding box center [435, 166] width 163 height 68
drag, startPoint x: 478, startPoint y: 154, endPoint x: 438, endPoint y: 157, distance: 39.9
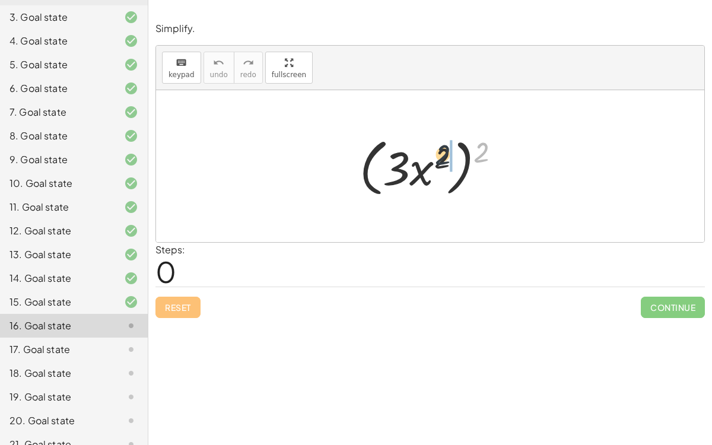
click at [438, 157] on div at bounding box center [435, 166] width 163 height 68
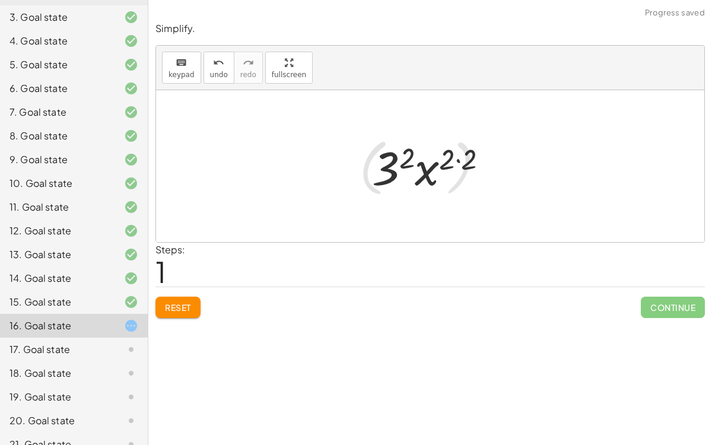
click at [438, 157] on div at bounding box center [435, 166] width 138 height 61
click at [458, 161] on div at bounding box center [435, 166] width 138 height 61
click at [410, 157] on div at bounding box center [435, 166] width 116 height 61
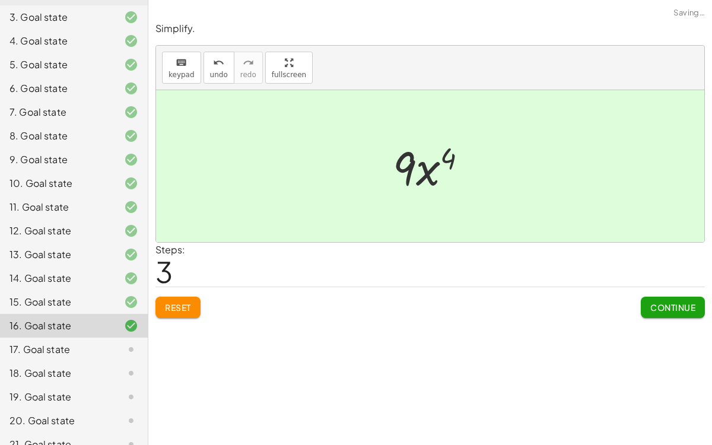
click at [664, 307] on span "Continue" at bounding box center [672, 307] width 45 height 11
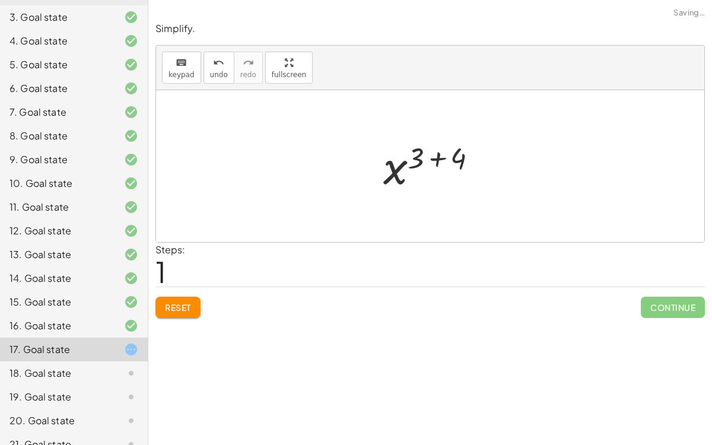
click at [430, 158] on div at bounding box center [435, 166] width 116 height 59
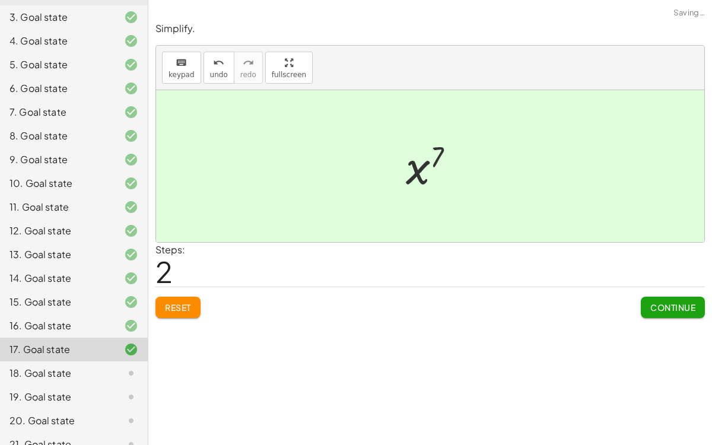
click at [684, 297] on button "Continue" at bounding box center [673, 307] width 64 height 21
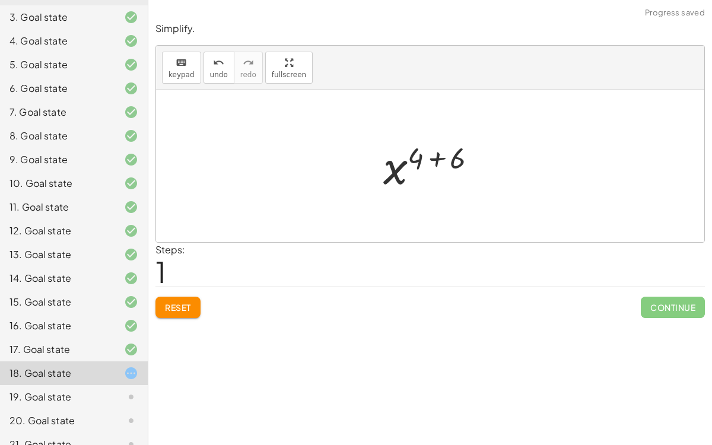
click at [447, 161] on div at bounding box center [434, 166] width 115 height 59
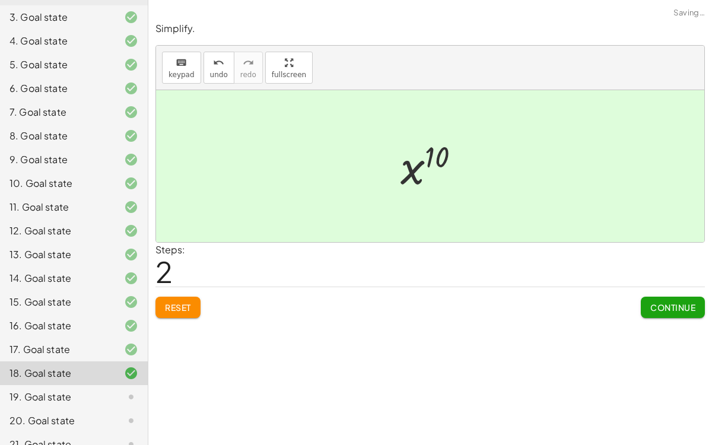
click at [660, 310] on span "Continue" at bounding box center [672, 307] width 45 height 11
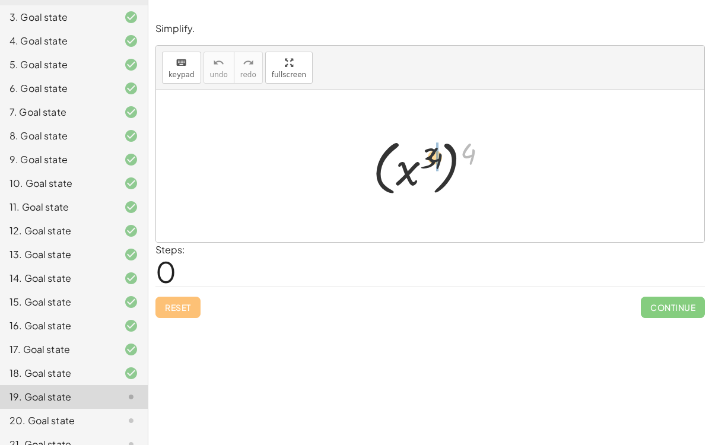
drag, startPoint x: 468, startPoint y: 157, endPoint x: 427, endPoint y: 163, distance: 41.4
click at [427, 163] on div at bounding box center [435, 166] width 136 height 66
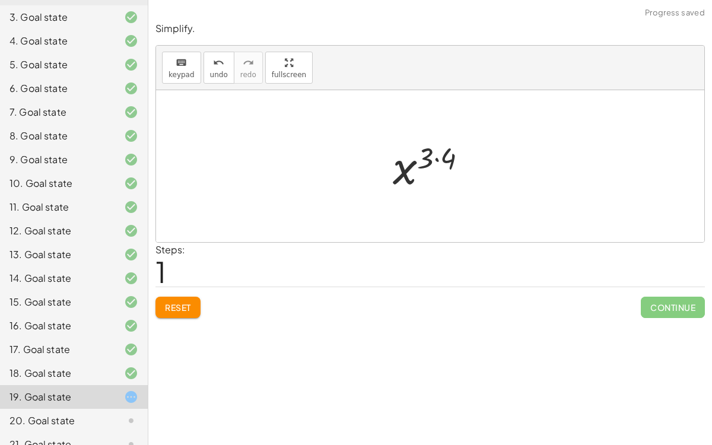
click at [427, 163] on div at bounding box center [434, 166] width 95 height 59
click at [429, 163] on div at bounding box center [434, 166] width 95 height 59
click at [445, 163] on div at bounding box center [434, 166] width 95 height 59
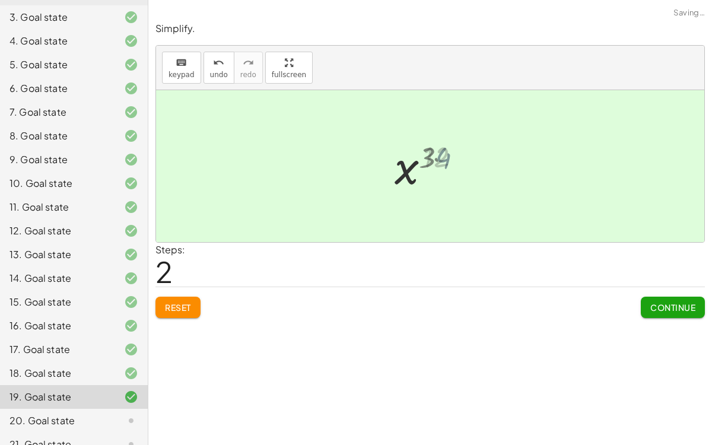
click at [445, 163] on div at bounding box center [434, 166] width 82 height 59
click at [663, 304] on span "Continue" at bounding box center [672, 307] width 45 height 11
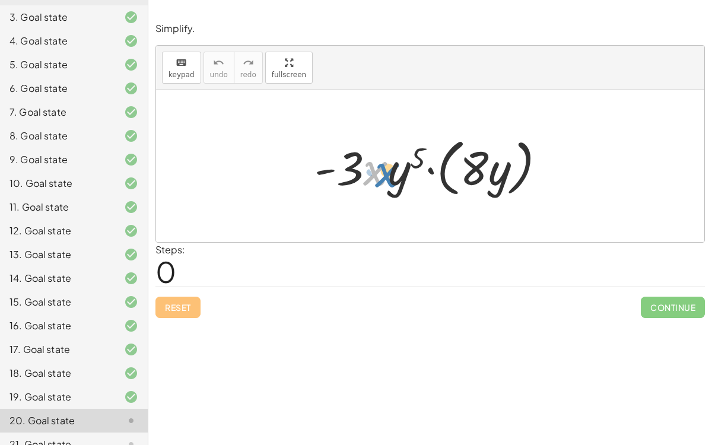
drag, startPoint x: 387, startPoint y: 179, endPoint x: 397, endPoint y: 180, distance: 10.2
click at [397, 180] on div at bounding box center [434, 166] width 253 height 68
click at [469, 178] on div at bounding box center [434, 166] width 253 height 68
click at [450, 174] on div at bounding box center [434, 166] width 253 height 68
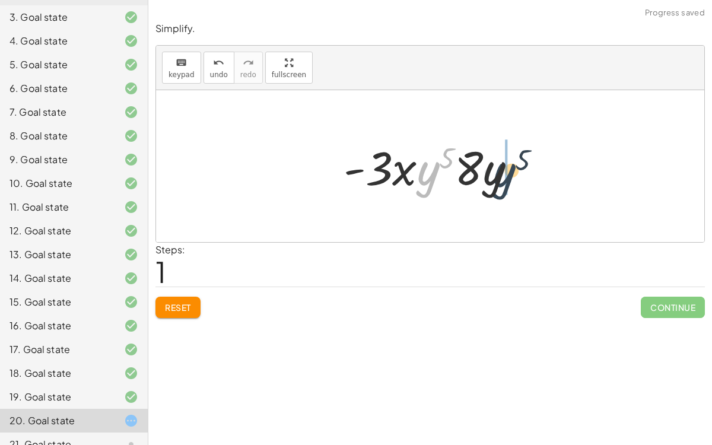
drag, startPoint x: 429, startPoint y: 179, endPoint x: 509, endPoint y: 179, distance: 80.1
click at [509, 179] on div at bounding box center [435, 166] width 195 height 61
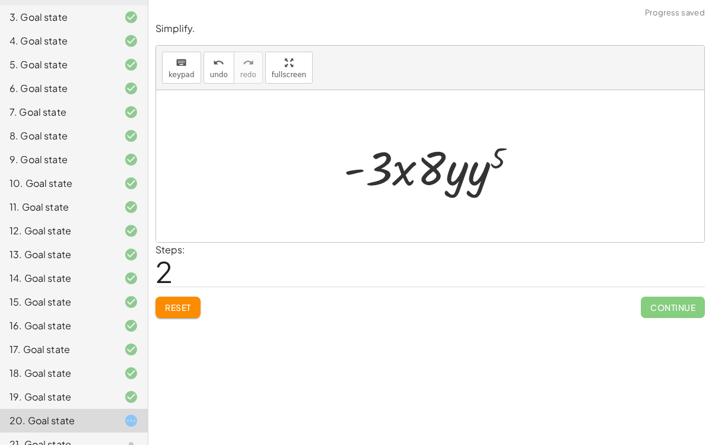
click at [478, 180] on div at bounding box center [435, 166] width 195 height 61
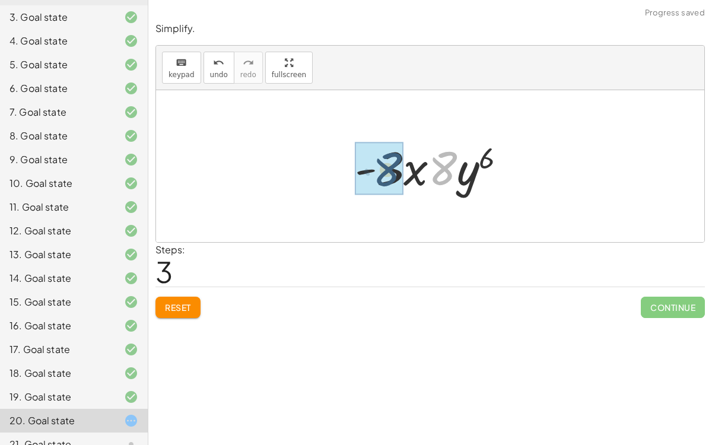
drag, startPoint x: 438, startPoint y: 177, endPoint x: 378, endPoint y: 179, distance: 60.5
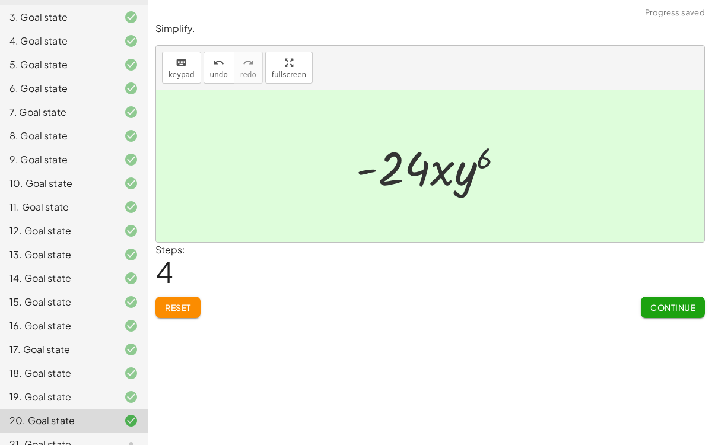
click at [677, 305] on span "Continue" at bounding box center [672, 307] width 45 height 11
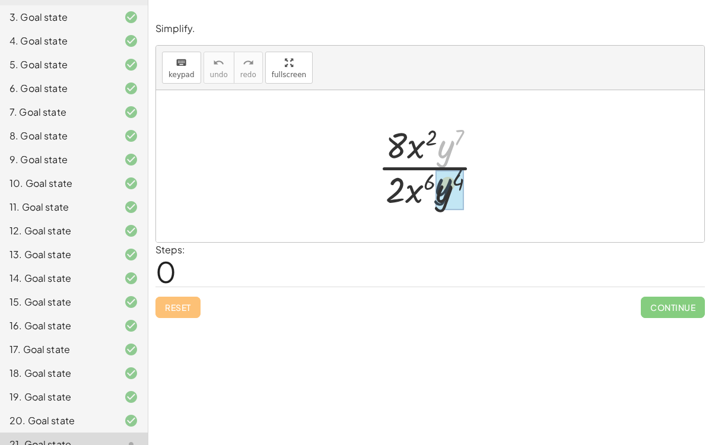
drag, startPoint x: 442, startPoint y: 147, endPoint x: 440, endPoint y: 187, distance: 40.4
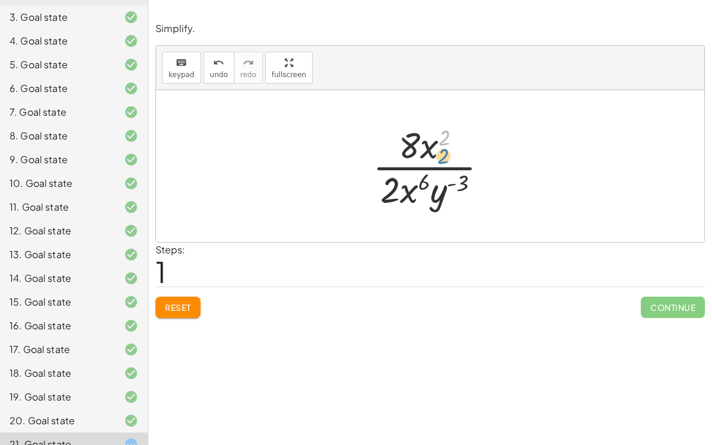
drag, startPoint x: 438, startPoint y: 138, endPoint x: 433, endPoint y: 151, distance: 13.6
click at [433, 151] on div at bounding box center [435, 165] width 136 height 91
drag, startPoint x: 412, startPoint y: 194, endPoint x: 428, endPoint y: 151, distance: 46.0
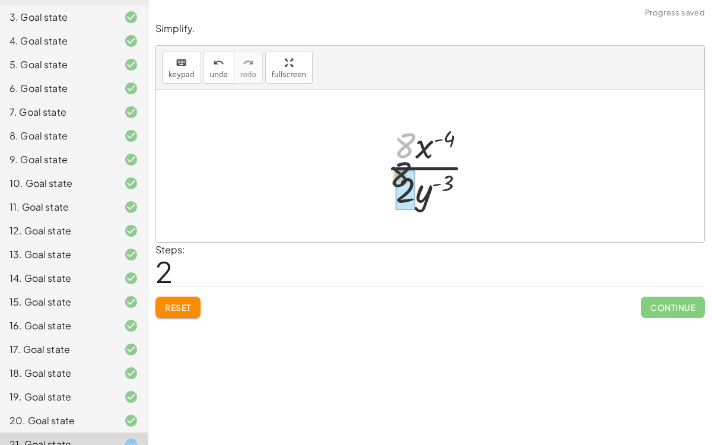
drag, startPoint x: 405, startPoint y: 142, endPoint x: 399, endPoint y: 186, distance: 44.2
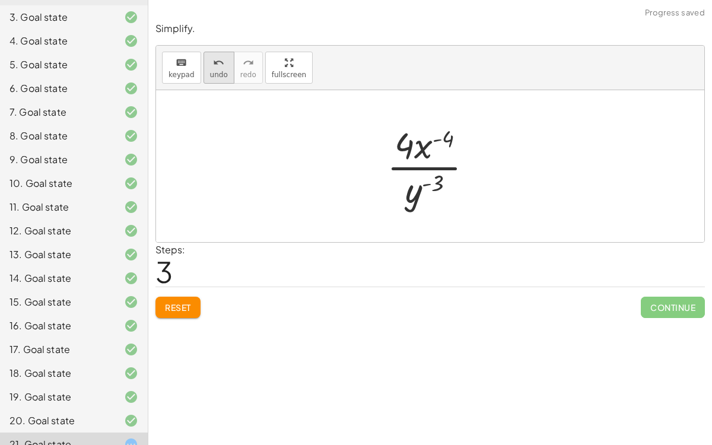
click at [214, 62] on icon "undo" at bounding box center [218, 63] width 11 height 14
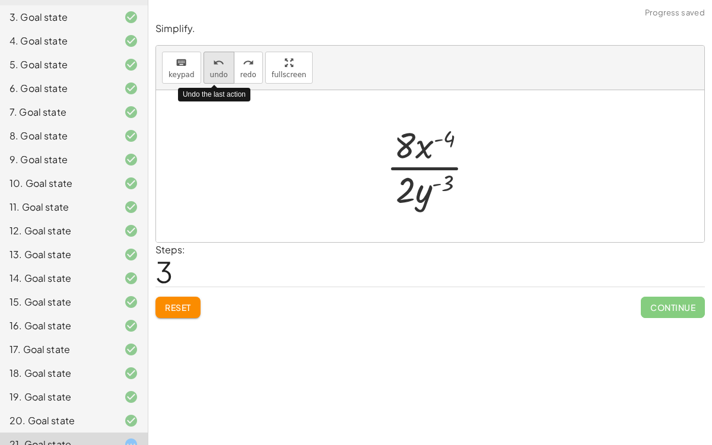
click at [214, 62] on icon "undo" at bounding box center [218, 63] width 11 height 14
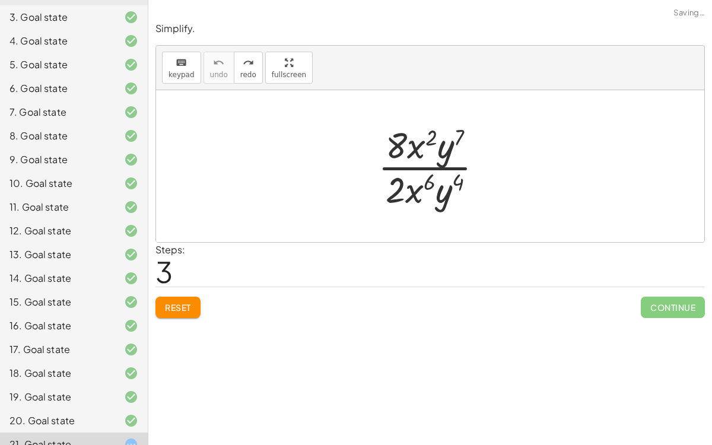
click at [173, 308] on span "Reset" at bounding box center [178, 307] width 26 height 11
click at [183, 72] on span "keypad" at bounding box center [181, 75] width 26 height 8
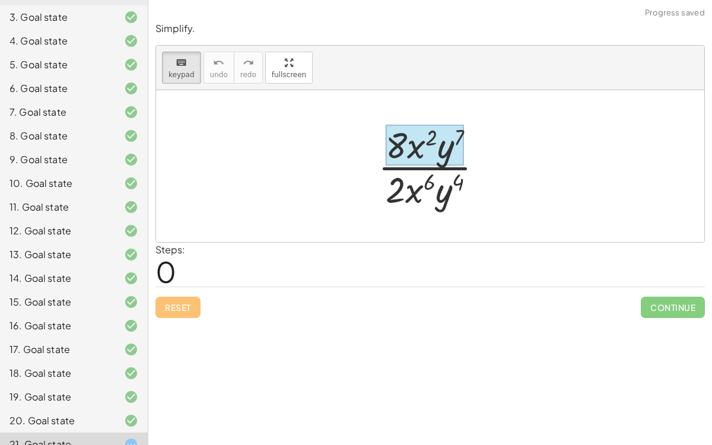
click at [428, 152] on div at bounding box center [425, 146] width 78 height 42
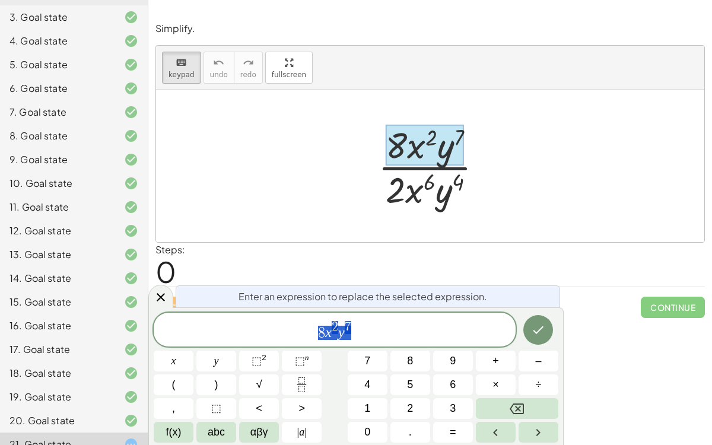
click at [399, 243] on div "Steps: 0" at bounding box center [429, 265] width 549 height 44
click at [410, 195] on div at bounding box center [435, 165] width 126 height 91
click at [355, 335] on span "8 x 2 y 7 ​" at bounding box center [335, 330] width 362 height 21
click at [352, 326] on span "8 x 2 y 7 ​" at bounding box center [335, 330] width 362 height 21
click at [359, 335] on span "8 x 2 y 3 ​" at bounding box center [335, 330] width 362 height 21
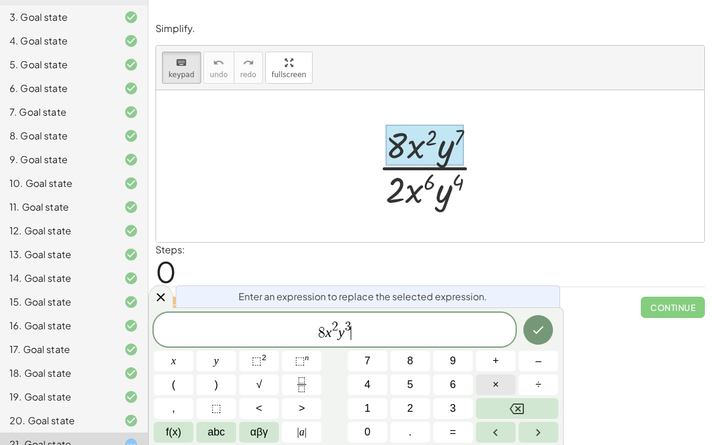
click at [501, 344] on button "×" at bounding box center [496, 384] width 40 height 21
click at [302, 344] on span "⬚" at bounding box center [300, 361] width 10 height 12
click at [313, 339] on span "8" at bounding box center [311, 333] width 7 height 14
click at [497, 344] on span "×" at bounding box center [495, 385] width 7 height 16
click at [541, 335] on icon "Done" at bounding box center [538, 330] width 14 height 14
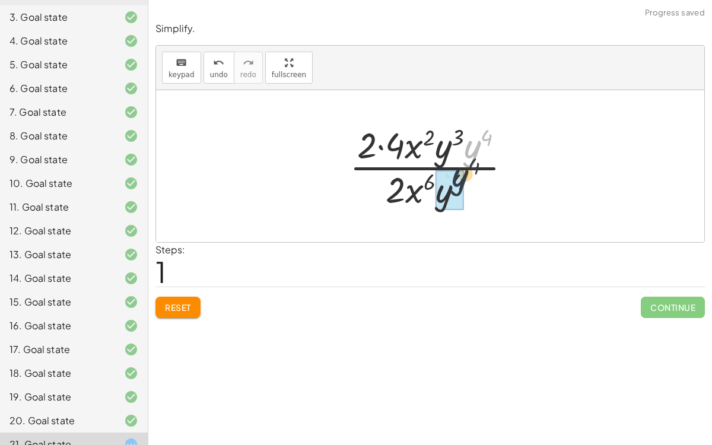
drag, startPoint x: 469, startPoint y: 160, endPoint x: 451, endPoint y: 196, distance: 39.8
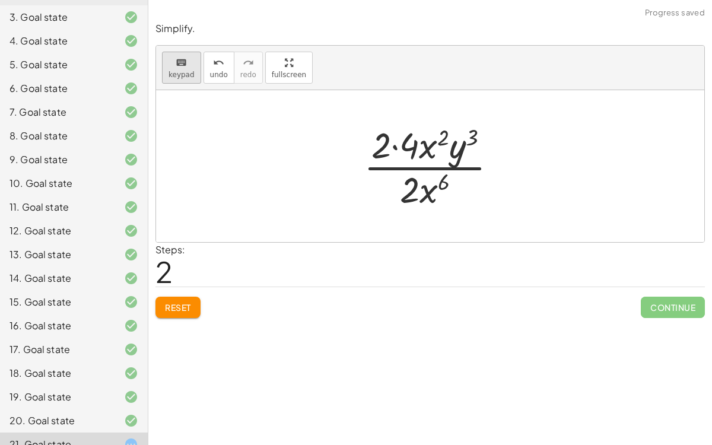
click at [182, 73] on span "keypad" at bounding box center [181, 75] width 26 height 8
click at [419, 195] on div at bounding box center [410, 189] width 20 height 42
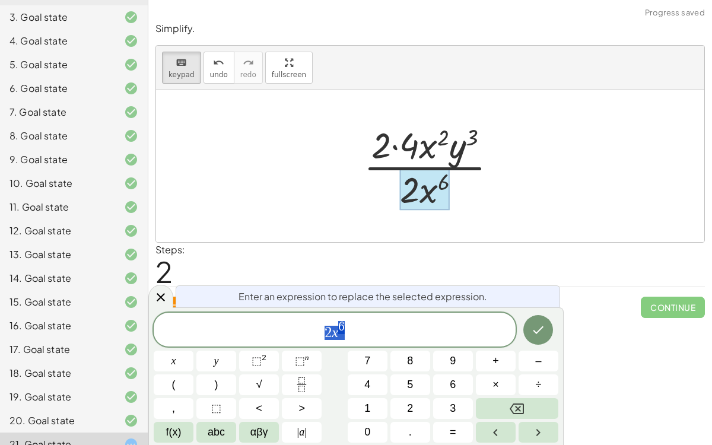
click at [370, 336] on span "2 x 6" at bounding box center [335, 330] width 362 height 21
click at [353, 332] on span "2 x 6 ​" at bounding box center [335, 330] width 362 height 21
click at [261, 344] on span "⬚" at bounding box center [256, 361] width 10 height 12
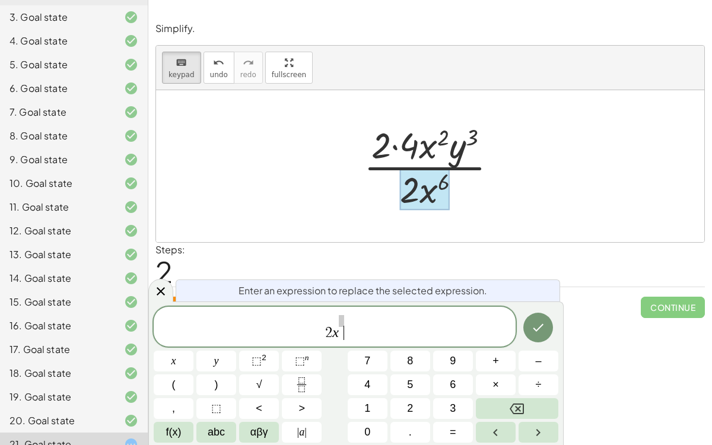
click at [358, 328] on span "2 x ​" at bounding box center [335, 327] width 362 height 27
click at [357, 334] on span "2 x ​" at bounding box center [335, 327] width 362 height 27
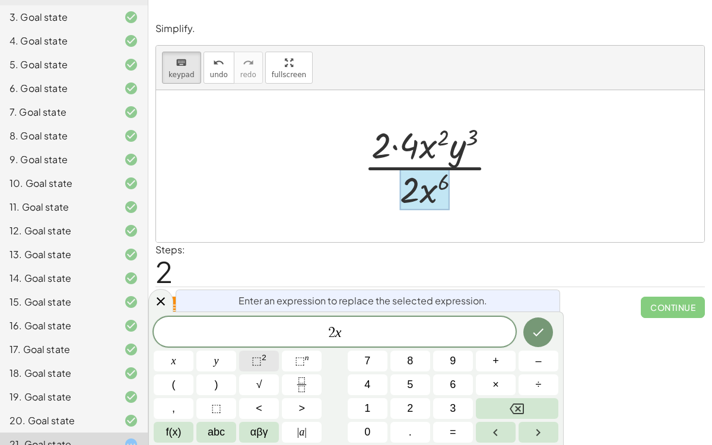
click at [269, 344] on button "⬚ 2" at bounding box center [259, 361] width 40 height 21
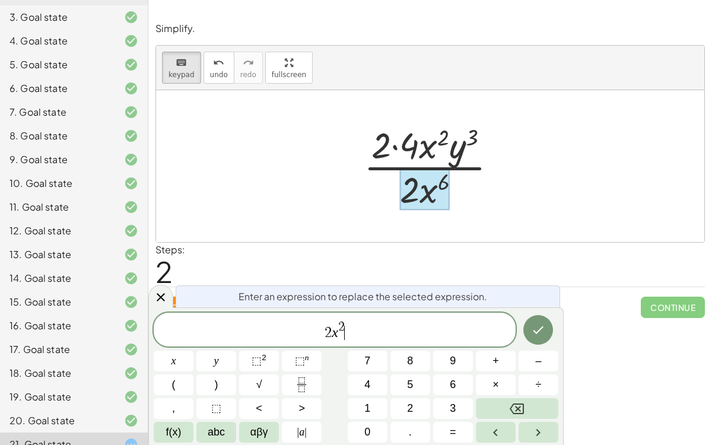
click at [403, 337] on span "2 x 2 ​" at bounding box center [335, 330] width 362 height 21
click at [502, 344] on button "×" at bounding box center [496, 384] width 40 height 21
click at [295, 344] on span "⬚" at bounding box center [300, 361] width 10 height 12
click at [539, 338] on button "Done" at bounding box center [538, 330] width 30 height 30
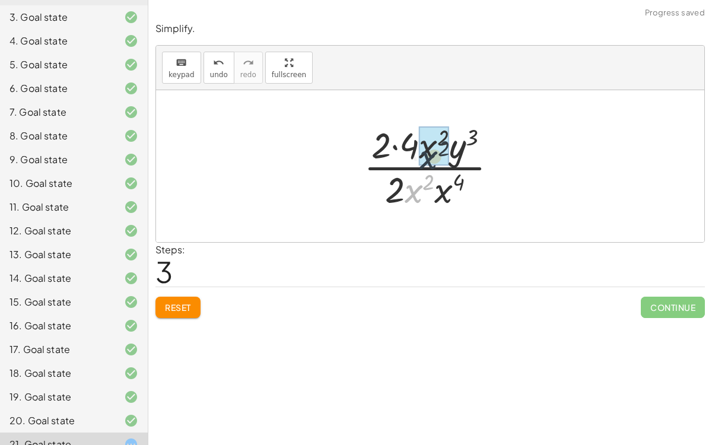
drag, startPoint x: 415, startPoint y: 194, endPoint x: 431, endPoint y: 156, distance: 41.2
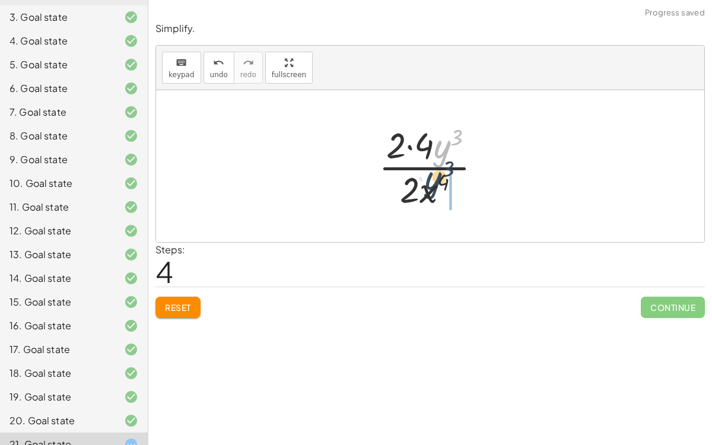
drag, startPoint x: 445, startPoint y: 150, endPoint x: 437, endPoint y: 186, distance: 36.7
click at [437, 186] on div at bounding box center [434, 165] width 125 height 91
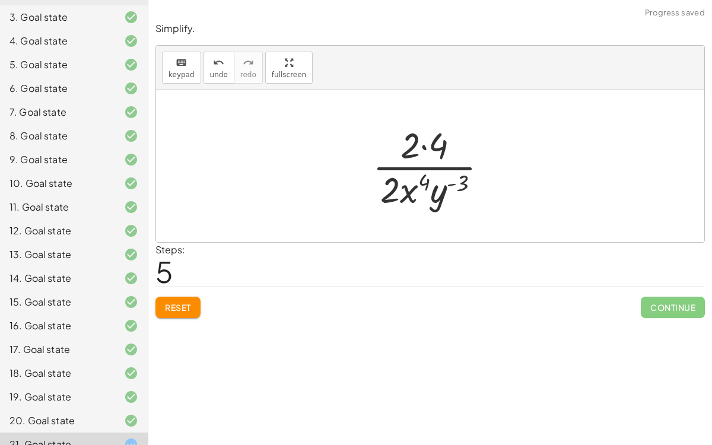
click at [428, 148] on div at bounding box center [435, 165] width 136 height 91
drag, startPoint x: 390, startPoint y: 190, endPoint x: 414, endPoint y: 152, distance: 45.1
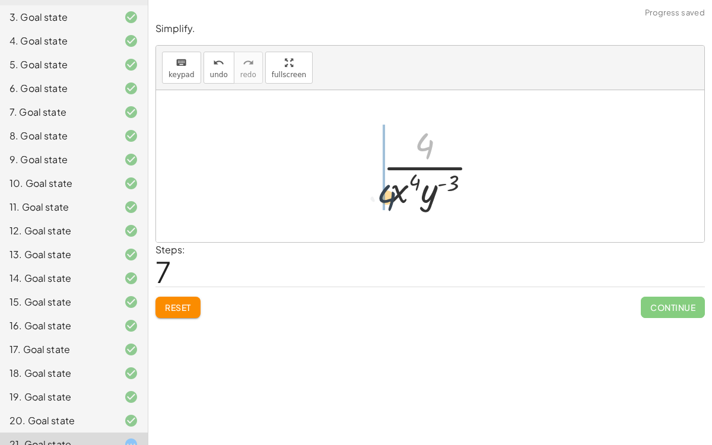
drag, startPoint x: 421, startPoint y: 145, endPoint x: 381, endPoint y: 204, distance: 71.7
click at [381, 204] on div at bounding box center [435, 165] width 117 height 91
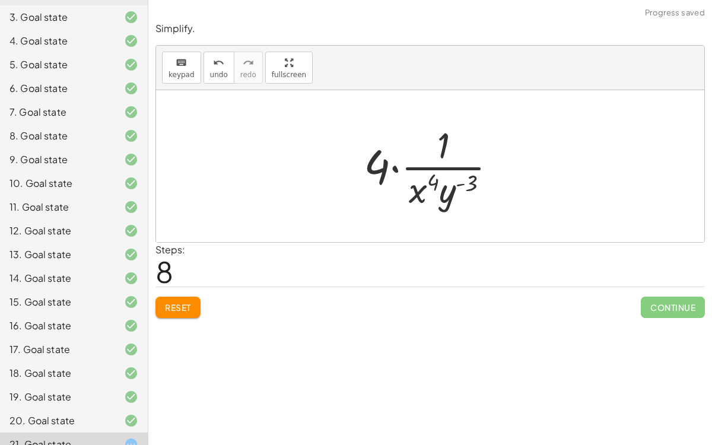
click at [379, 160] on div at bounding box center [435, 165] width 154 height 91
click at [381, 164] on div at bounding box center [435, 165] width 154 height 91
click at [399, 169] on div at bounding box center [435, 165] width 154 height 91
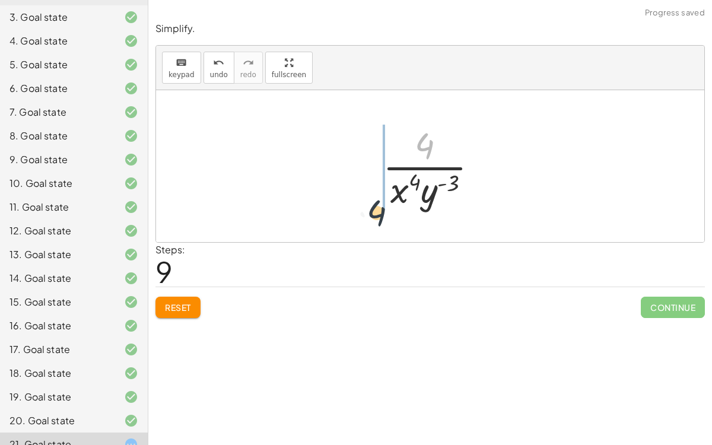
drag, startPoint x: 424, startPoint y: 154, endPoint x: 365, endPoint y: 235, distance: 99.8
click at [365, 235] on div "· 8 · x 2 · y 7 · 2 · x 6 · y 4 · 2 · 4 · x 2 · y 3 · y 4 · 2 · x 6 · y 4 · 2 ·…" at bounding box center [430, 166] width 548 height 152
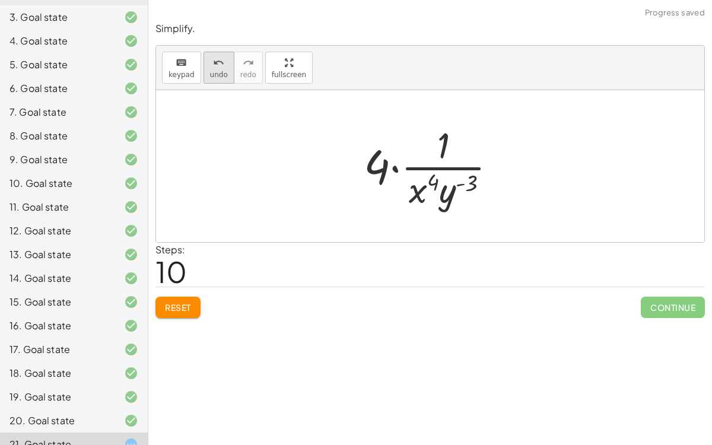
click at [219, 68] on icon "undo" at bounding box center [218, 63] width 11 height 14
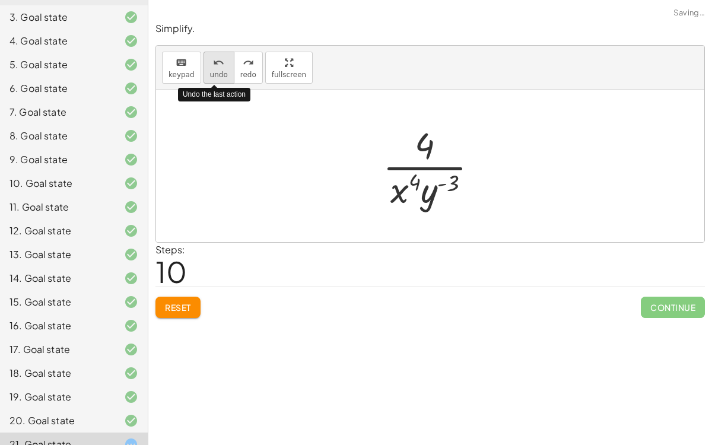
click at [219, 68] on icon "undo" at bounding box center [218, 63] width 11 height 14
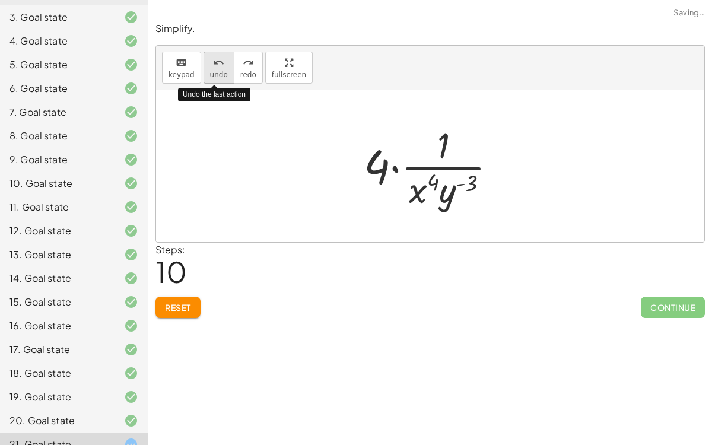
click at [219, 68] on icon "undo" at bounding box center [218, 63] width 11 height 14
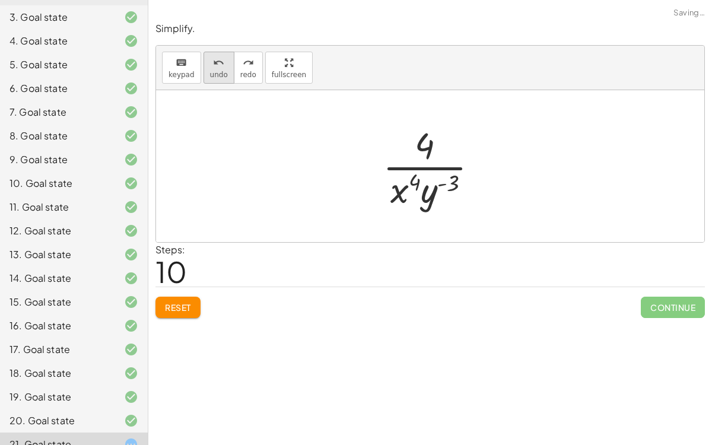
click at [210, 71] on span "undo" at bounding box center [219, 75] width 18 height 8
click at [210, 79] on button "undo undo" at bounding box center [218, 68] width 31 height 32
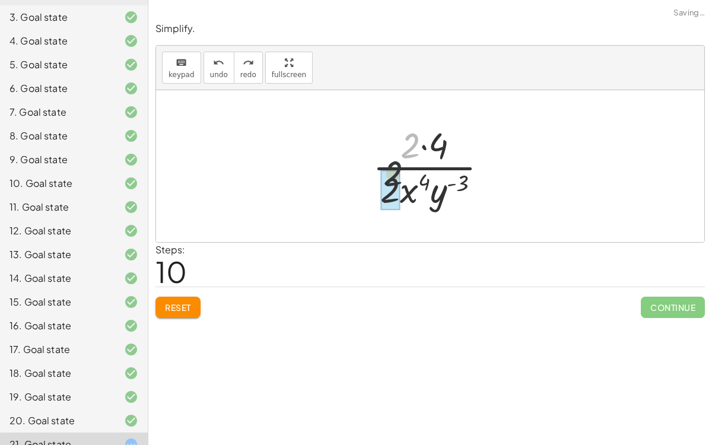
drag, startPoint x: 405, startPoint y: 147, endPoint x: 382, endPoint y: 189, distance: 47.5
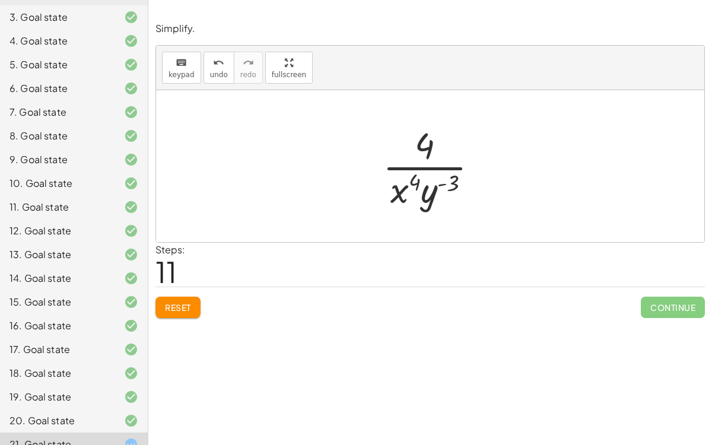
click at [429, 195] on div at bounding box center [435, 165] width 117 height 91
click at [433, 194] on div at bounding box center [435, 165] width 117 height 91
click at [184, 71] on span "keypad" at bounding box center [181, 75] width 26 height 8
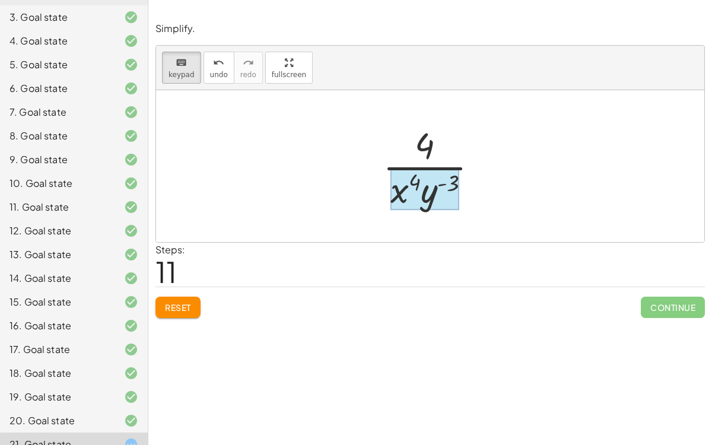
click at [440, 180] on div at bounding box center [424, 189] width 69 height 42
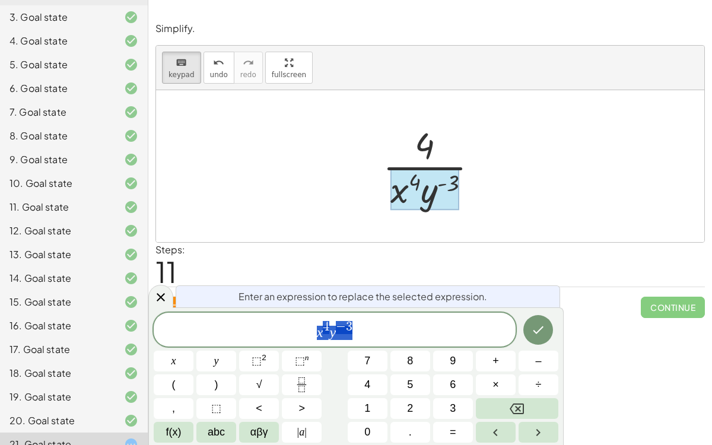
click at [460, 251] on div "Steps: 11" at bounding box center [429, 265] width 549 height 44
click at [275, 165] on div at bounding box center [430, 166] width 548 height 152
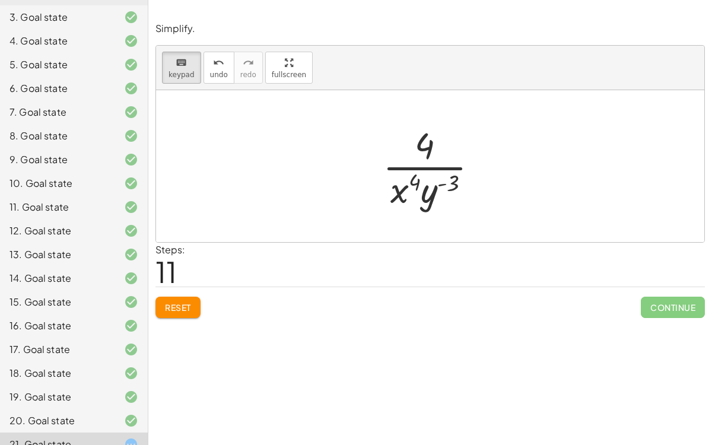
click at [161, 311] on button "Reset" at bounding box center [177, 307] width 45 height 21
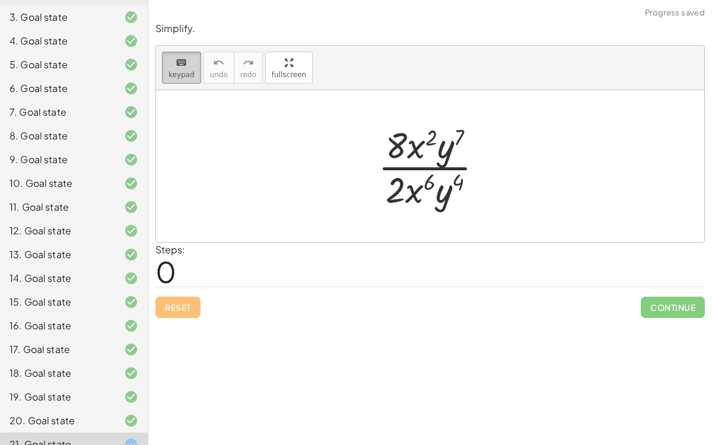
click at [176, 66] on icon "keyboard" at bounding box center [181, 63] width 11 height 14
click at [425, 160] on div at bounding box center [435, 165] width 126 height 91
click at [169, 69] on button "keyboard keypad" at bounding box center [181, 68] width 39 height 32
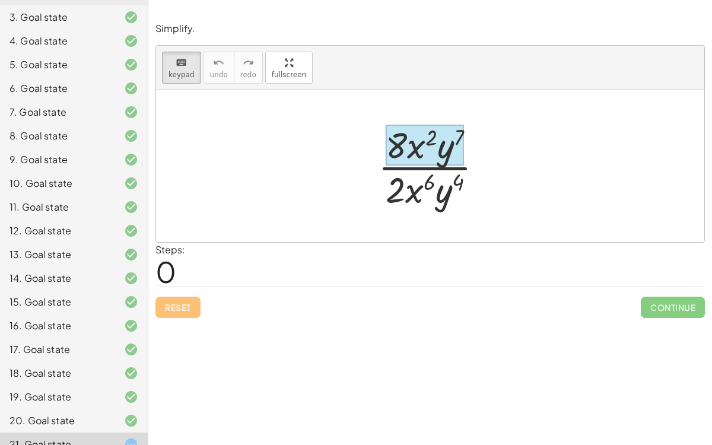
click at [451, 148] on div at bounding box center [425, 146] width 78 height 42
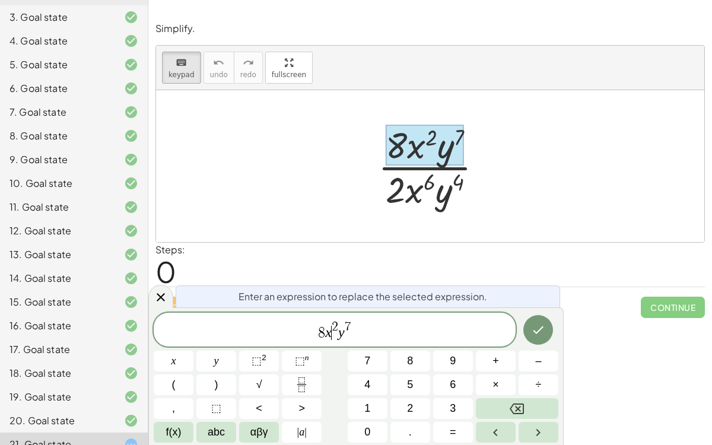
click at [324, 333] on span "8 x ​ 2 y 7" at bounding box center [335, 330] width 362 height 21
click at [492, 344] on span "×" at bounding box center [495, 385] width 7 height 16
click at [403, 338] on span "4 · 2 x 2 y 7 ​" at bounding box center [335, 330] width 362 height 21
click at [362, 326] on span "4 · 2 x 2 y 7 ​" at bounding box center [335, 330] width 362 height 21
click at [356, 323] on span "7" at bounding box center [355, 326] width 7 height 13
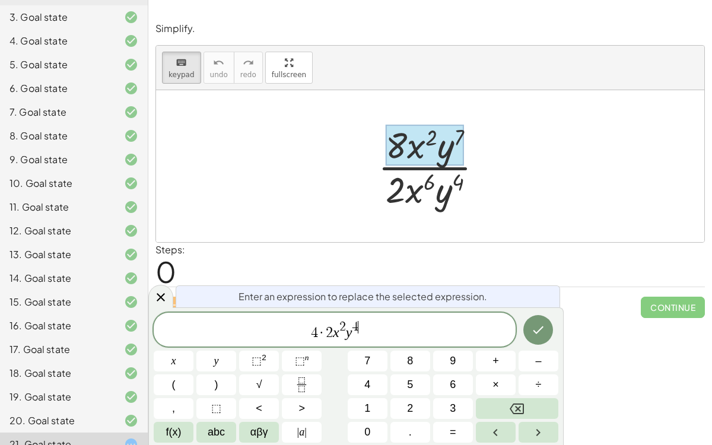
click at [413, 336] on span "4 · 2 x 2 y 4 ​" at bounding box center [335, 330] width 362 height 21
click at [504, 344] on button "×" at bounding box center [496, 384] width 40 height 21
click at [295, 344] on span "⬚" at bounding box center [300, 361] width 10 height 12
click at [546, 335] on button "Done" at bounding box center [538, 330] width 30 height 30
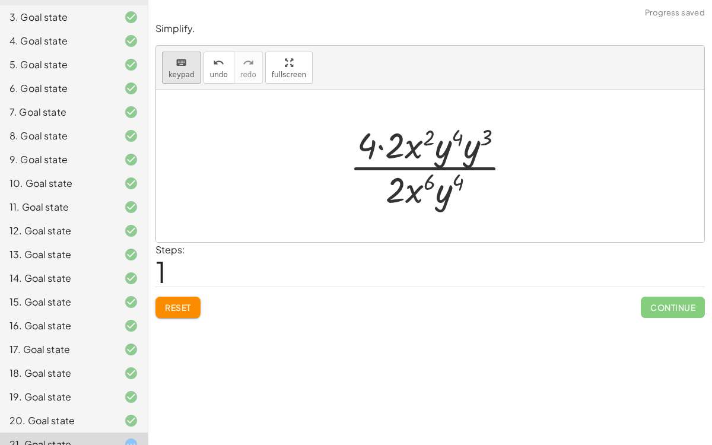
click at [176, 61] on icon "keyboard" at bounding box center [181, 63] width 11 height 14
click at [413, 196] on div at bounding box center [425, 189] width 78 height 42
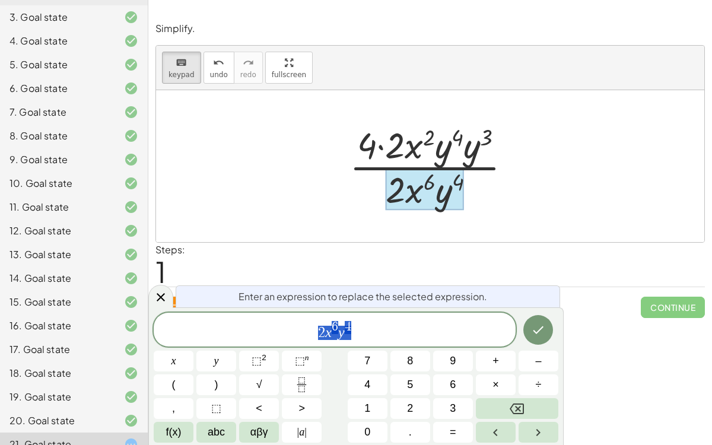
click at [374, 334] on span "2 x 6 y 4" at bounding box center [335, 330] width 362 height 21
click at [336, 326] on span "6" at bounding box center [335, 326] width 7 height 13
click at [310, 344] on button "⬚ n" at bounding box center [302, 361] width 40 height 21
click at [338, 334] on var "y" at bounding box center [341, 331] width 7 height 15
click at [307, 344] on sup "n" at bounding box center [307, 357] width 4 height 9
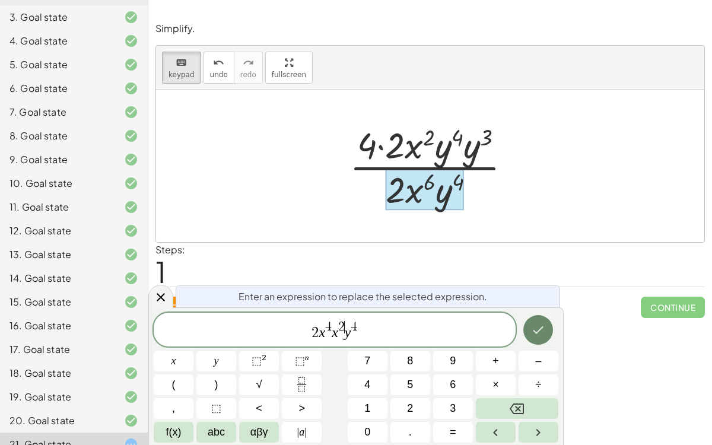
click at [530, 329] on button "Done" at bounding box center [538, 330] width 30 height 30
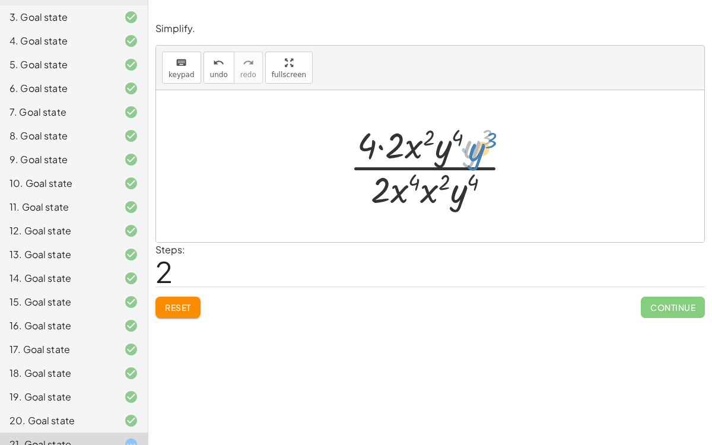
click at [481, 145] on div at bounding box center [434, 165] width 183 height 91
drag, startPoint x: 447, startPoint y: 148, endPoint x: 464, endPoint y: 193, distance: 48.6
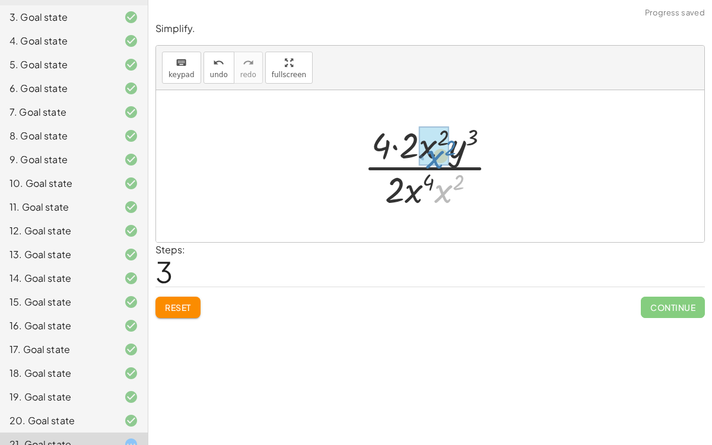
drag, startPoint x: 445, startPoint y: 195, endPoint x: 432, endPoint y: 142, distance: 54.4
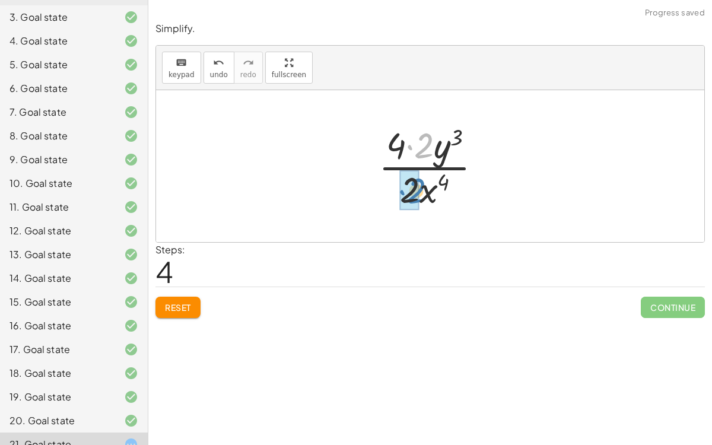
drag, startPoint x: 408, startPoint y: 149, endPoint x: 400, endPoint y: 196, distance: 47.6
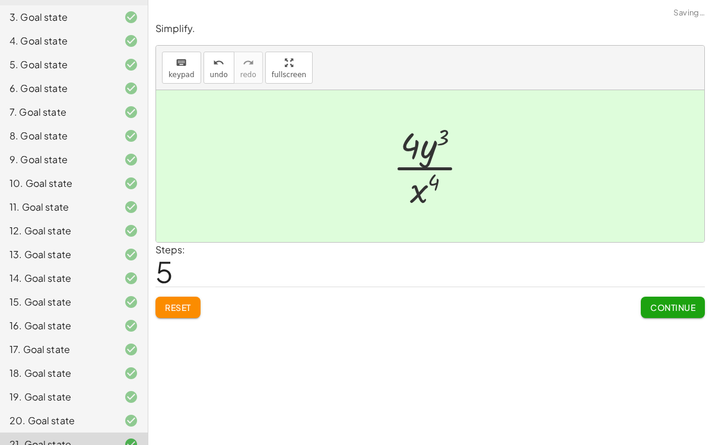
click at [655, 311] on span "Continue" at bounding box center [672, 307] width 45 height 11
